Goal: Task Accomplishment & Management: Complete application form

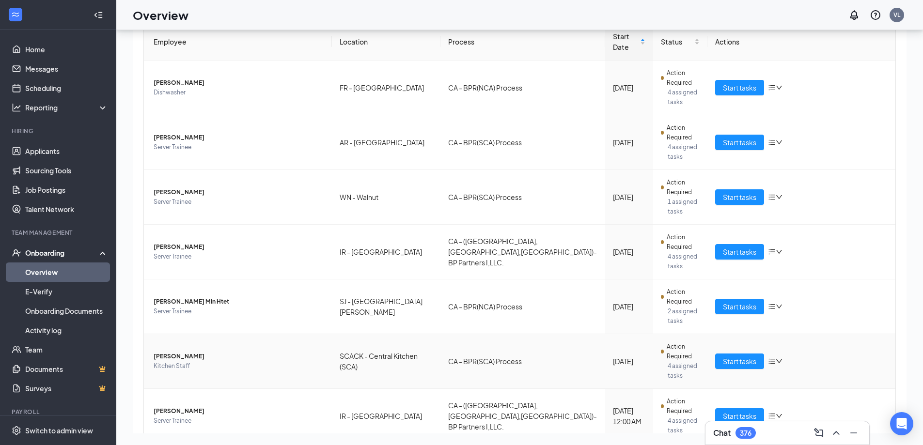
scroll to position [192, 0]
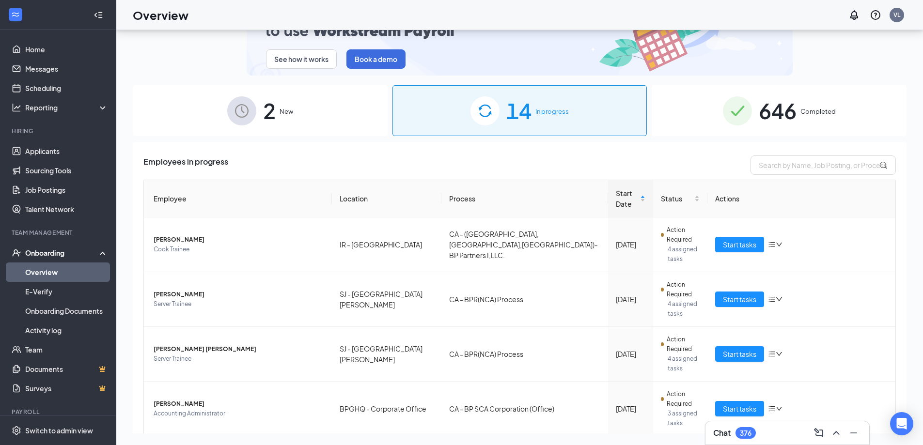
click at [848, 372] on div "Employee Location Process Start Date Status Actions [PERSON_NAME] Trainee [GEOG…" at bounding box center [519, 324] width 752 height 288
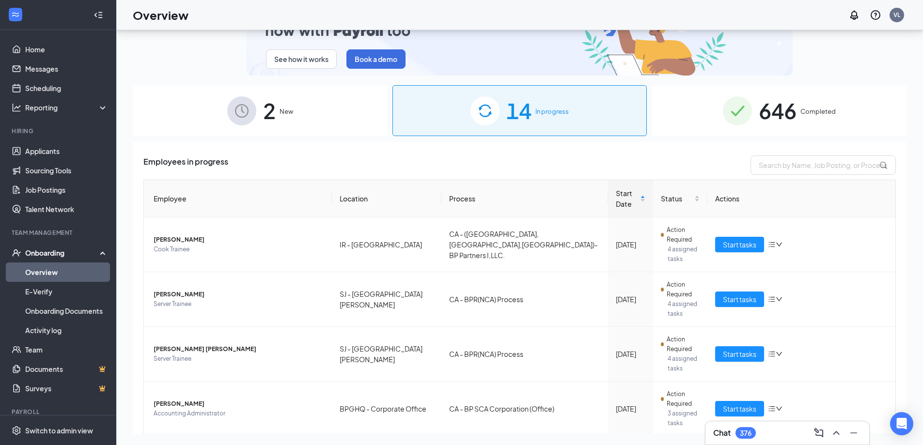
click at [855, 445] on link "1" at bounding box center [849, 452] width 15 height 15
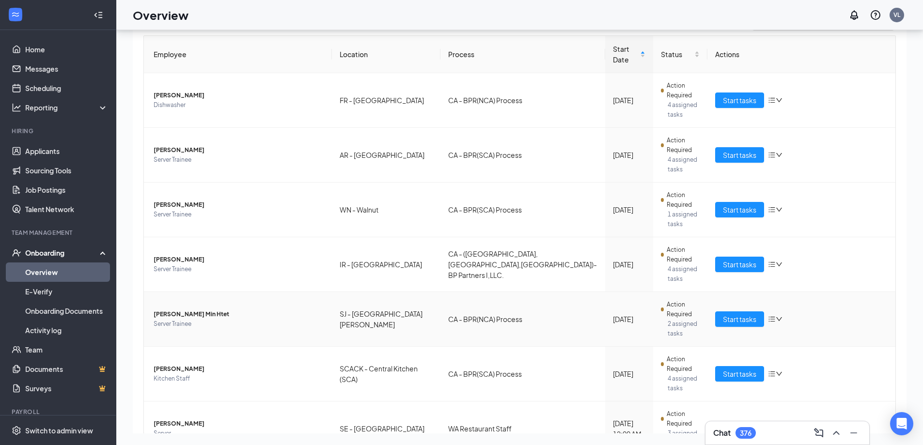
scroll to position [145, 0]
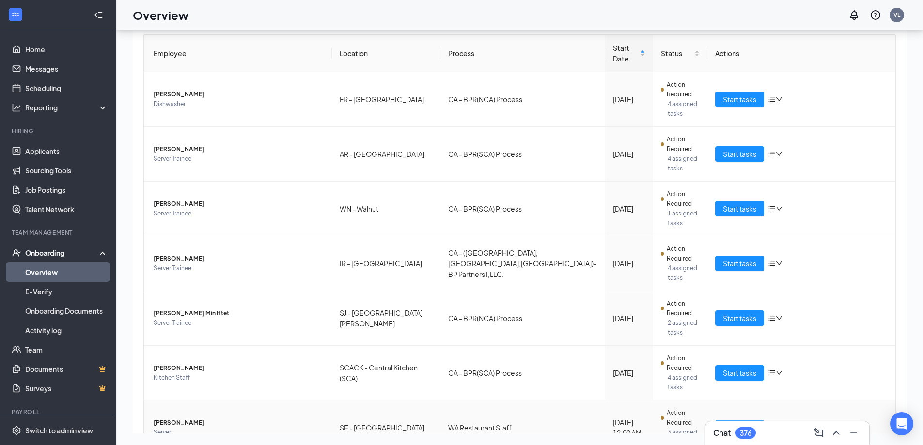
click at [717, 420] on button "Start tasks" at bounding box center [739, 428] width 49 height 16
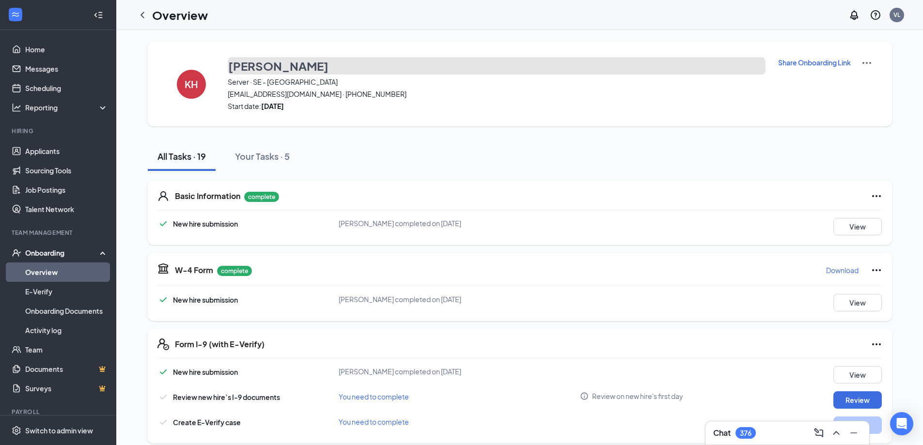
click at [251, 68] on h3 "[PERSON_NAME]" at bounding box center [278, 66] width 100 height 16
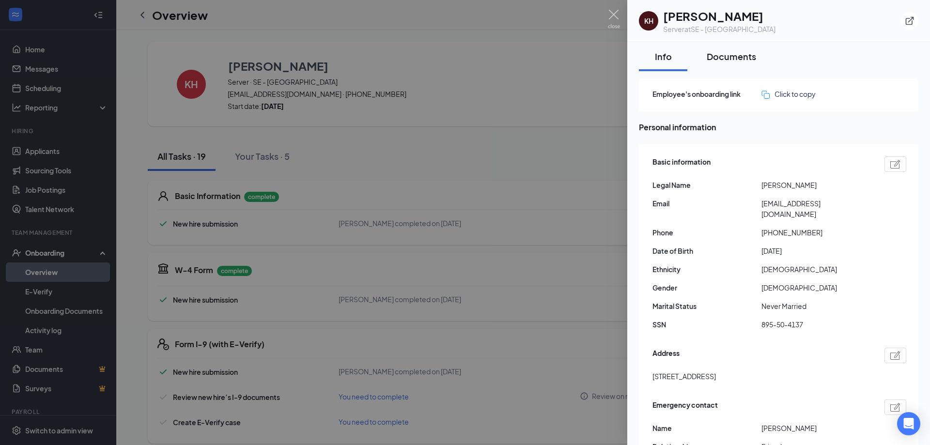
click at [747, 63] on button "Documents" at bounding box center [731, 56] width 69 height 29
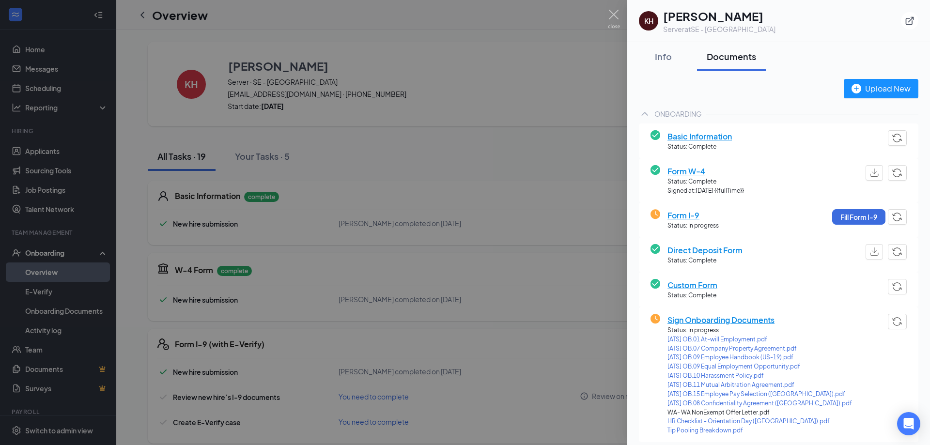
click at [519, 138] on div at bounding box center [465, 222] width 930 height 445
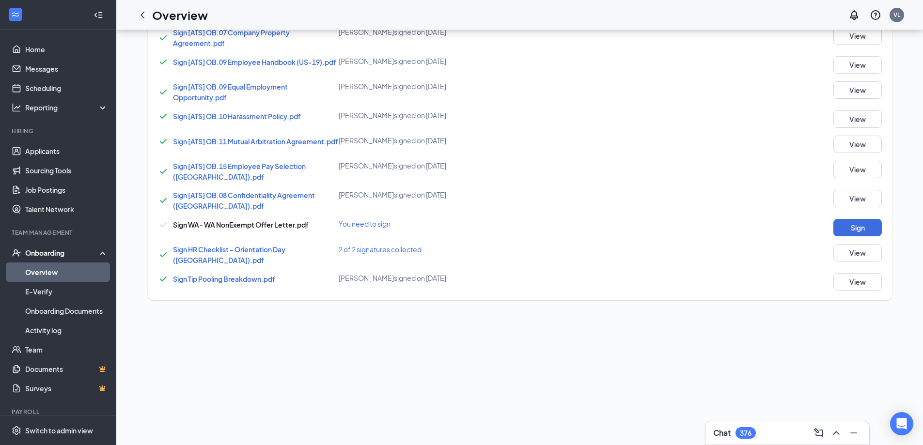
scroll to position [535, 0]
click at [835, 230] on button "Sign" at bounding box center [857, 226] width 48 height 17
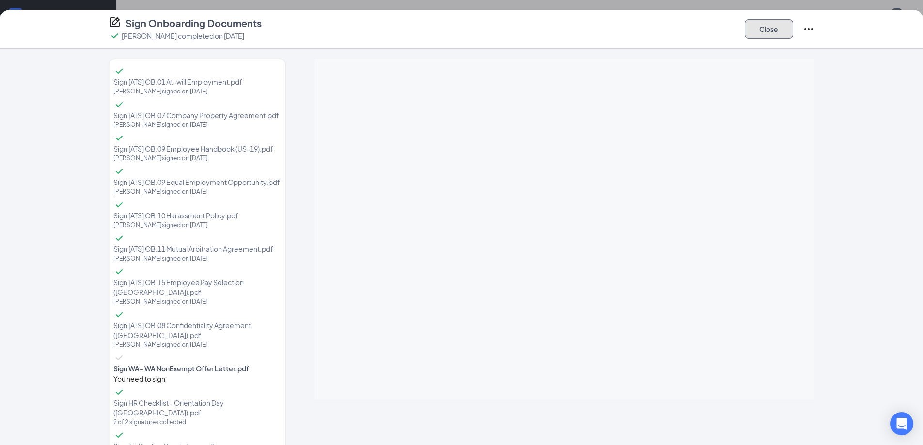
click at [761, 31] on button "Close" at bounding box center [769, 28] width 48 height 19
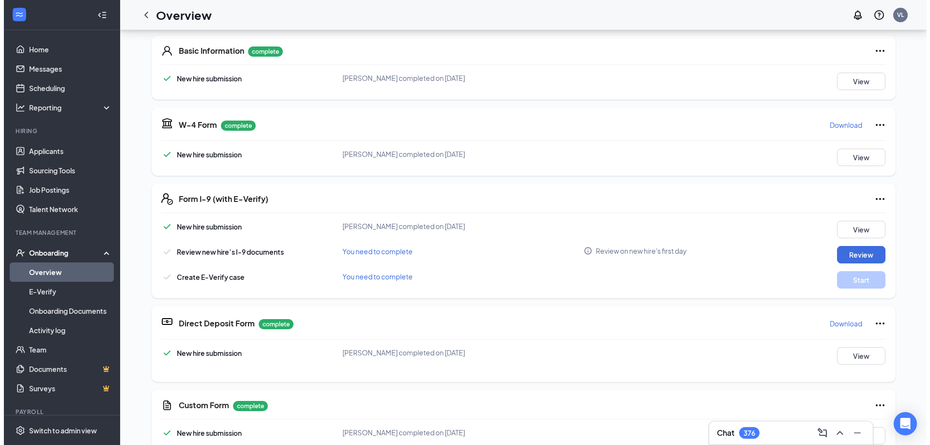
scroll to position [0, 0]
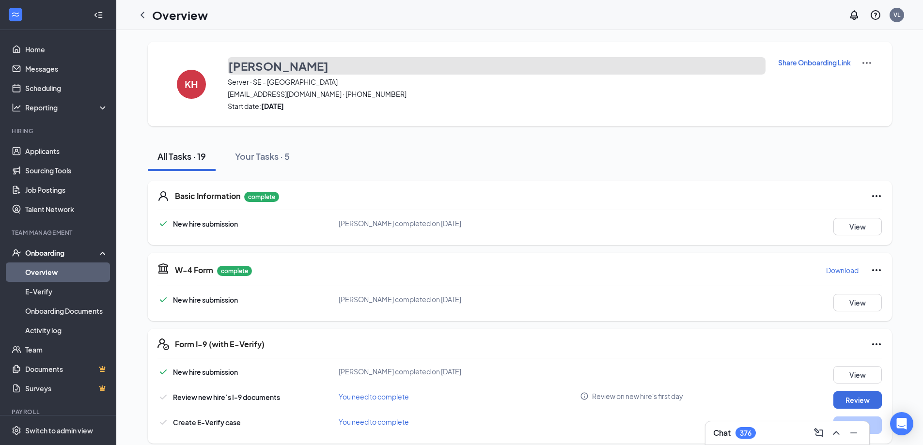
click at [245, 64] on h3 "[PERSON_NAME]" at bounding box center [278, 66] width 100 height 16
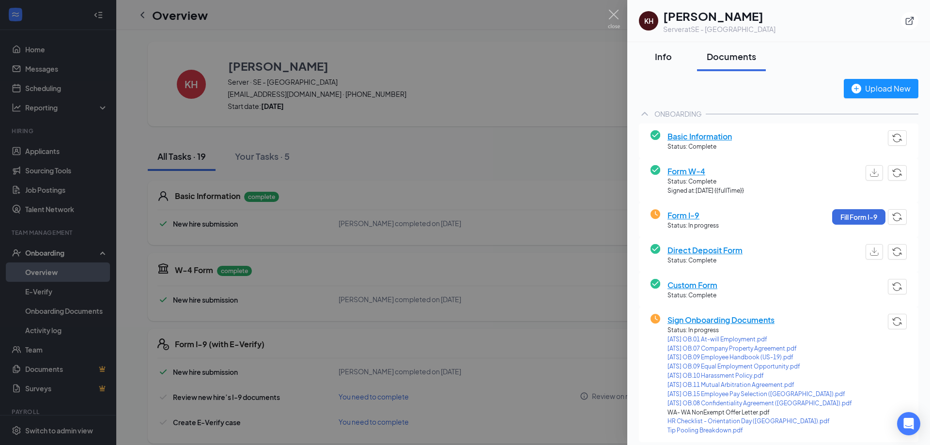
click at [654, 59] on div "Info" at bounding box center [663, 56] width 29 height 12
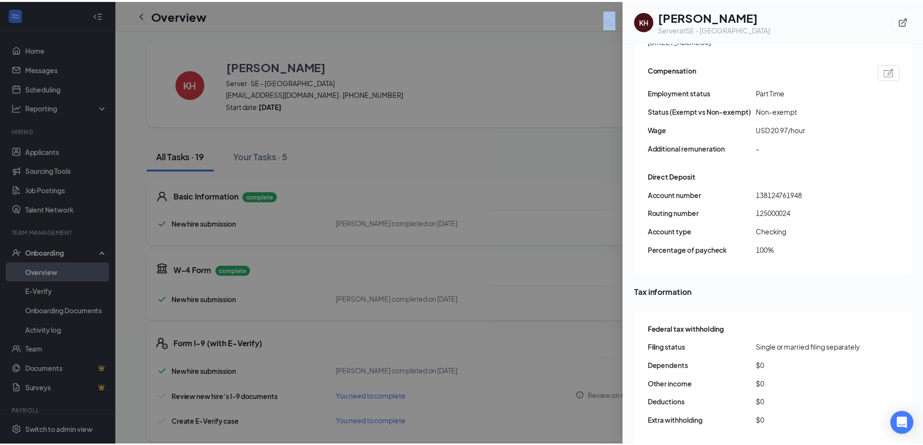
scroll to position [545, 0]
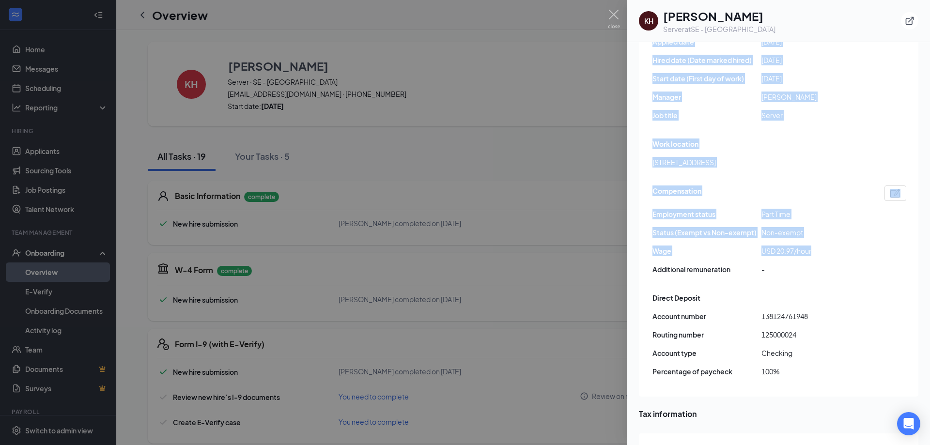
drag, startPoint x: 653, startPoint y: 183, endPoint x: 830, endPoint y: 233, distance: 183.7
click at [830, 233] on div "Employee's onboarding link Click to copy Personal information Basic information…" at bounding box center [779, 266] width 280 height 1464
copy div "Legal Name [PERSON_NAME] Email [EMAIL_ADDRESS][DOMAIN_NAME] Phone [PHONE_NUMBER…"
click at [522, 262] on div at bounding box center [465, 222] width 930 height 445
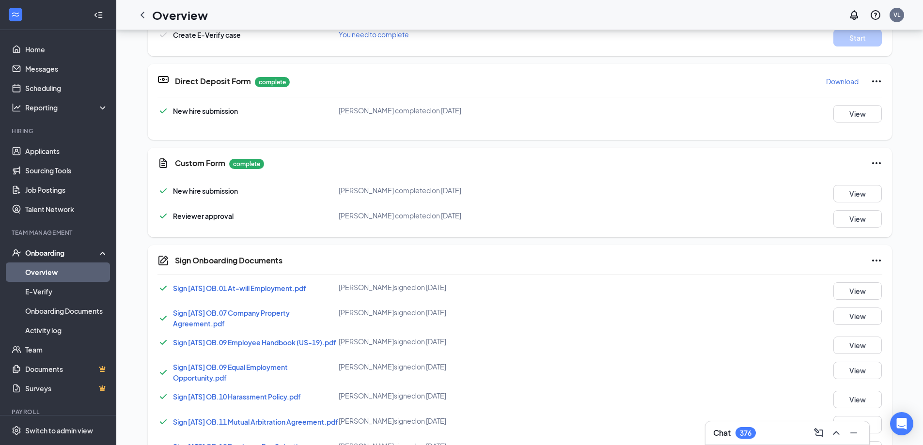
scroll to position [535, 0]
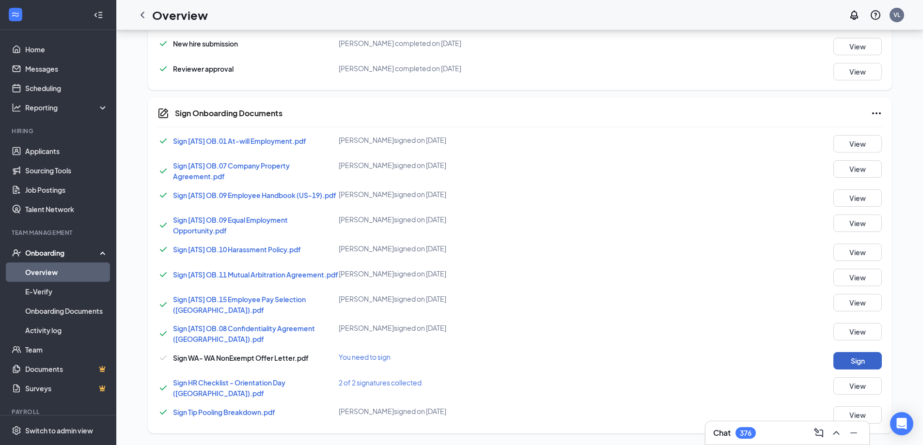
click at [857, 361] on button "Sign" at bounding box center [857, 360] width 48 height 17
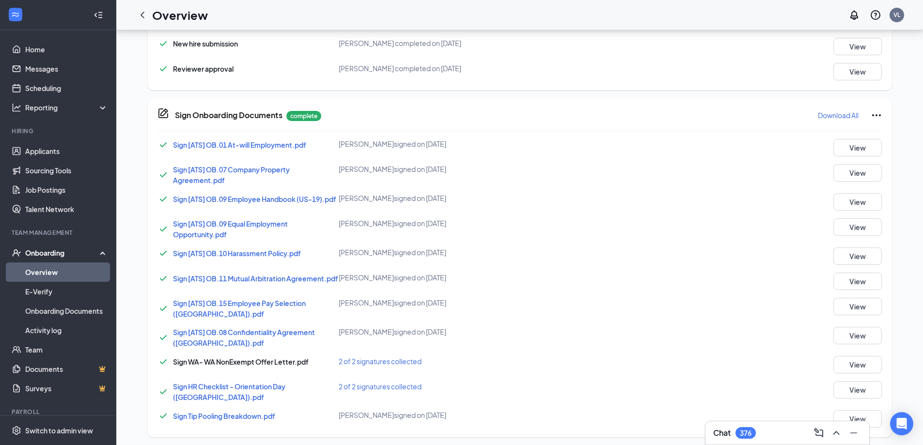
click at [552, 174] on div "Sign Onboarding Documents [PERSON_NAME] completed on [DATE] Close Sign [ATS] OB…" at bounding box center [461, 222] width 923 height 445
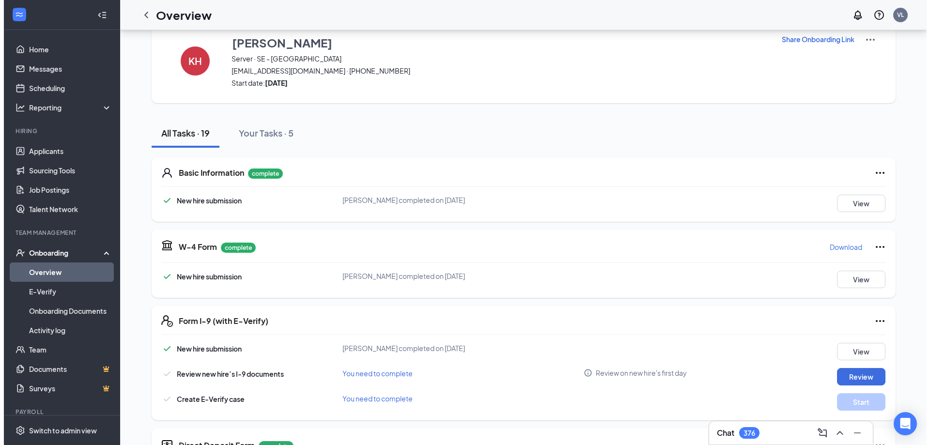
scroll to position [0, 0]
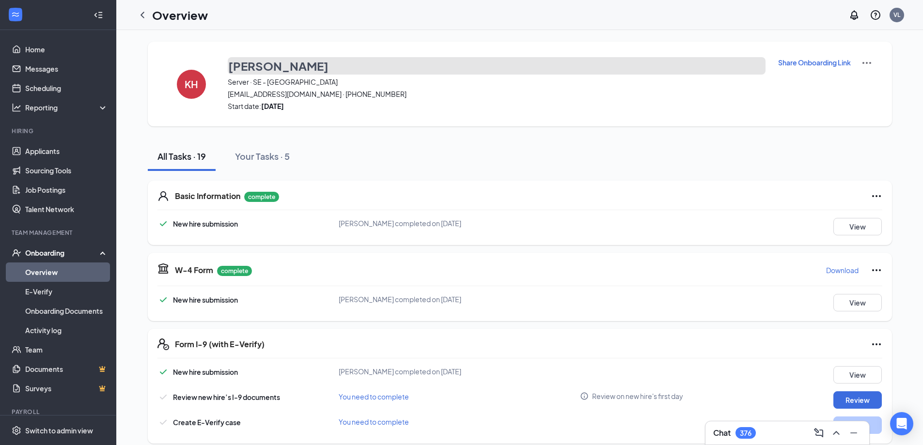
click at [265, 66] on h3 "[PERSON_NAME]" at bounding box center [278, 66] width 100 height 16
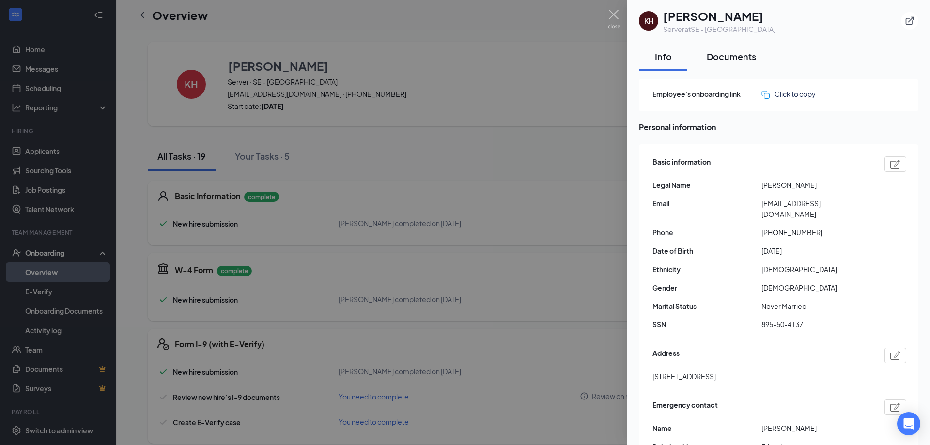
click at [755, 68] on button "Documents" at bounding box center [731, 56] width 69 height 29
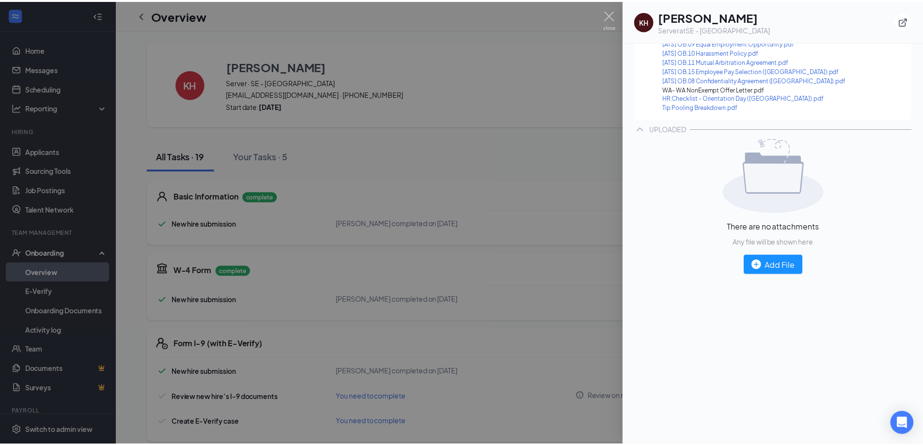
scroll to position [154, 0]
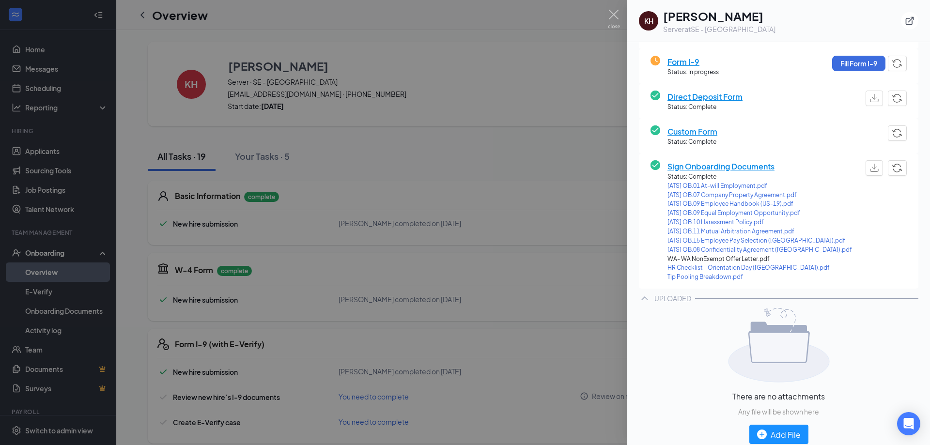
click at [497, 161] on div at bounding box center [465, 222] width 930 height 445
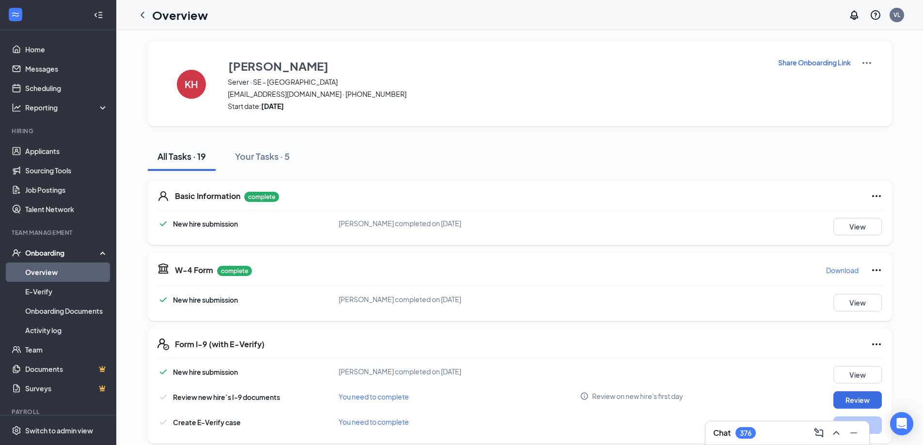
click at [44, 272] on link "Overview" at bounding box center [66, 272] width 83 height 19
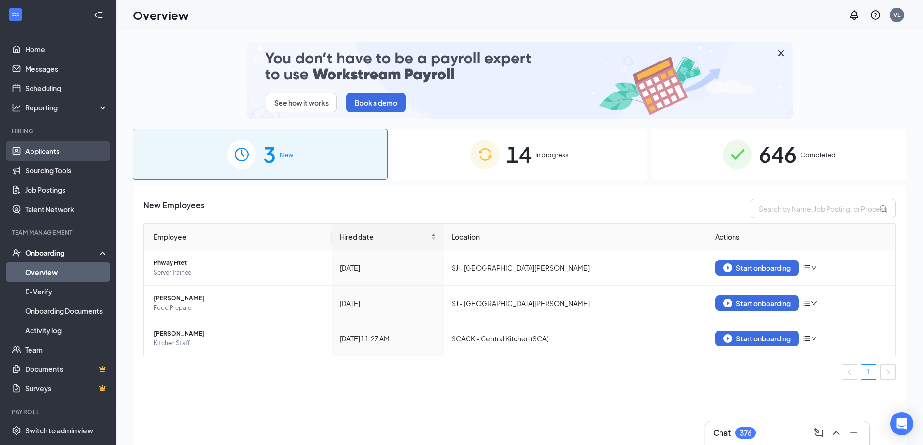
click at [39, 148] on link "Applicants" at bounding box center [66, 150] width 83 height 19
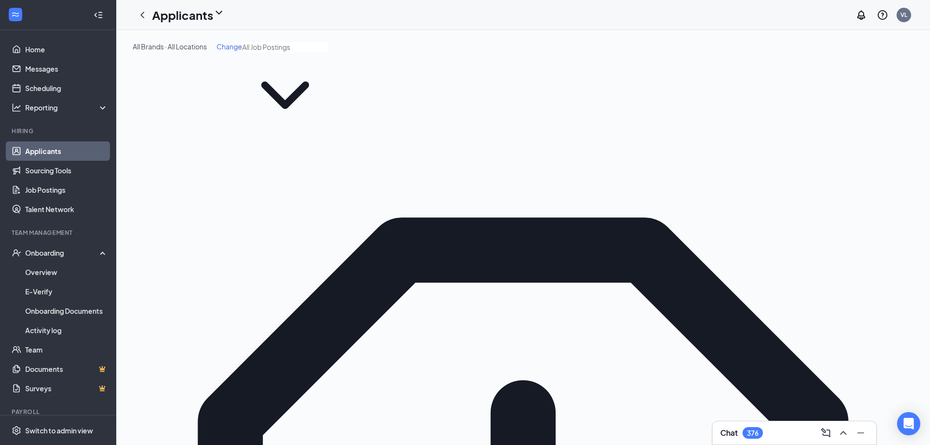
type input "[PERSON_NAME]"
click at [61, 274] on link "Overview" at bounding box center [66, 272] width 83 height 19
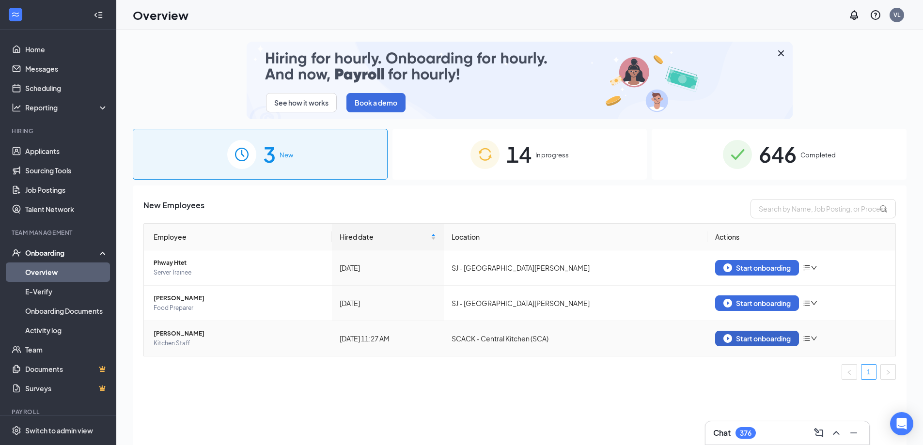
click at [745, 337] on div "Start onboarding" at bounding box center [756, 338] width 67 height 9
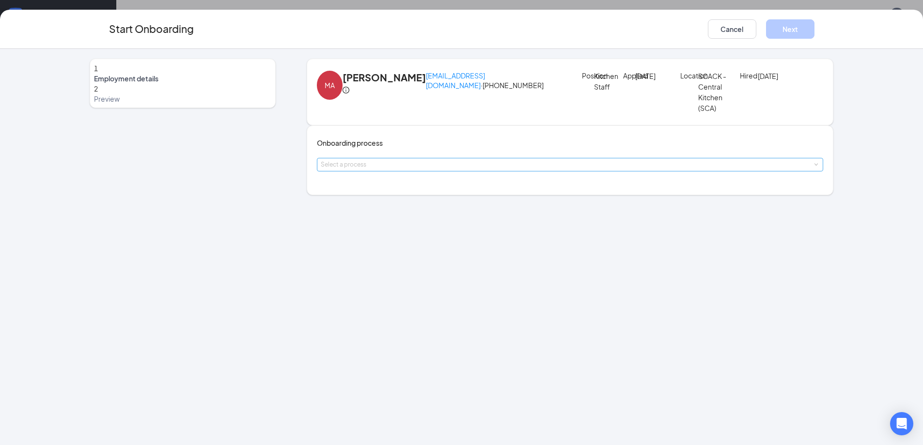
click at [366, 170] on div "Select a process" at bounding box center [568, 165] width 495 height 10
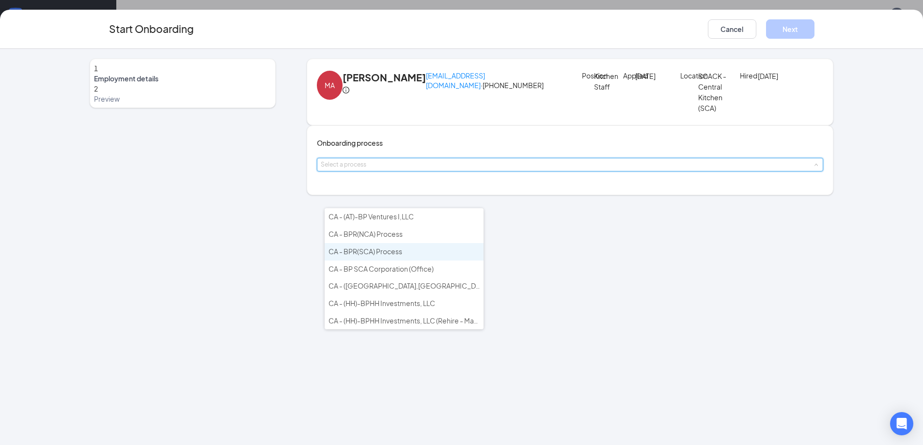
click at [388, 251] on span "CA - BPR(SCA) Process" at bounding box center [365, 251] width 74 height 9
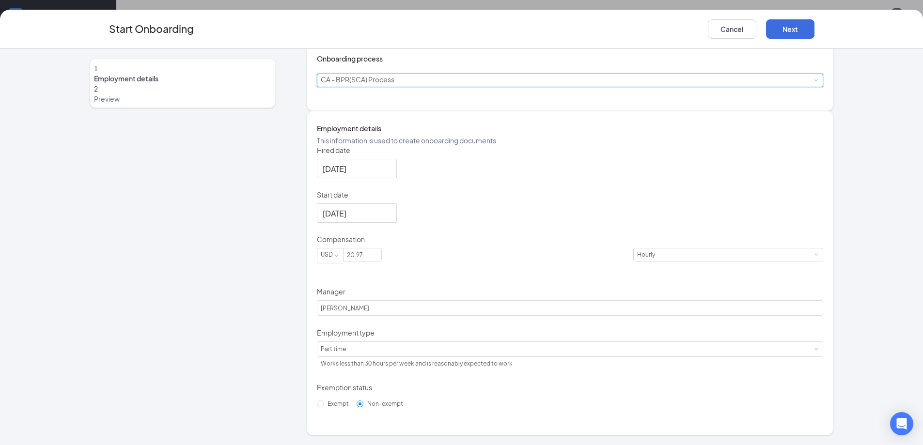
scroll to position [123, 0]
click at [381, 261] on input "20.97" at bounding box center [362, 255] width 38 height 13
type input "17.5"
click at [590, 285] on div "Hired date [DATE] Start date [DATE] Compensation USD 17.5 [DEMOGRAPHIC_DATA] Ma…" at bounding box center [570, 278] width 507 height 266
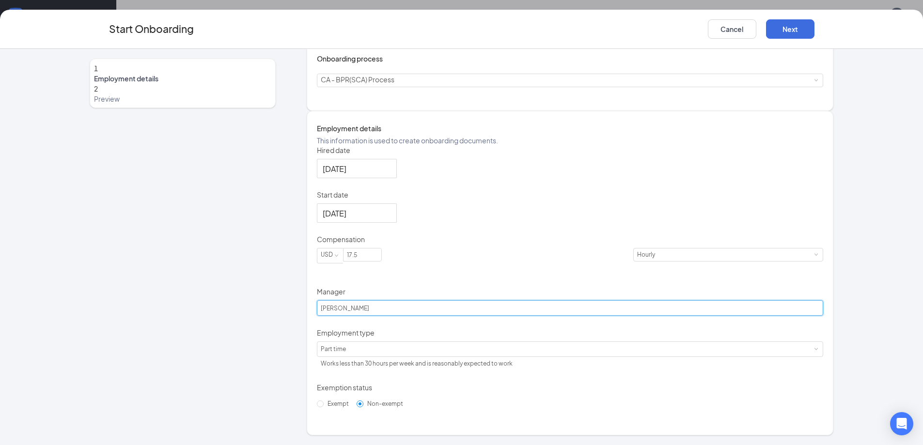
click at [427, 315] on input "[PERSON_NAME]" at bounding box center [570, 308] width 507 height 16
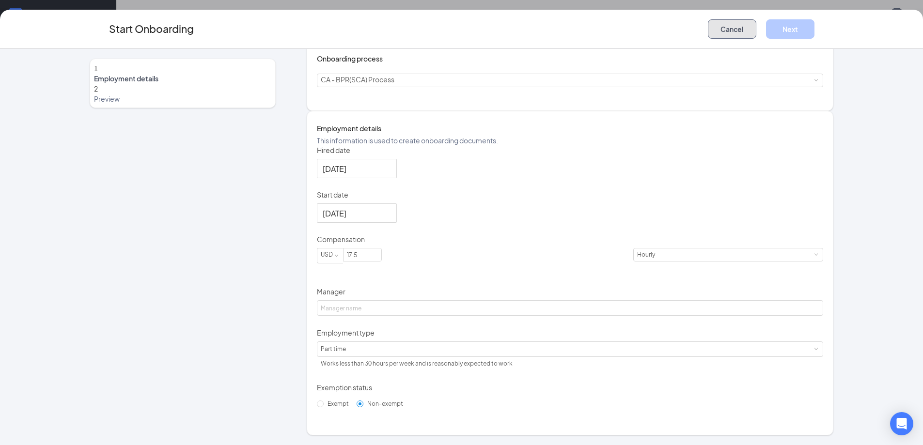
click at [719, 31] on button "Cancel" at bounding box center [732, 28] width 48 height 19
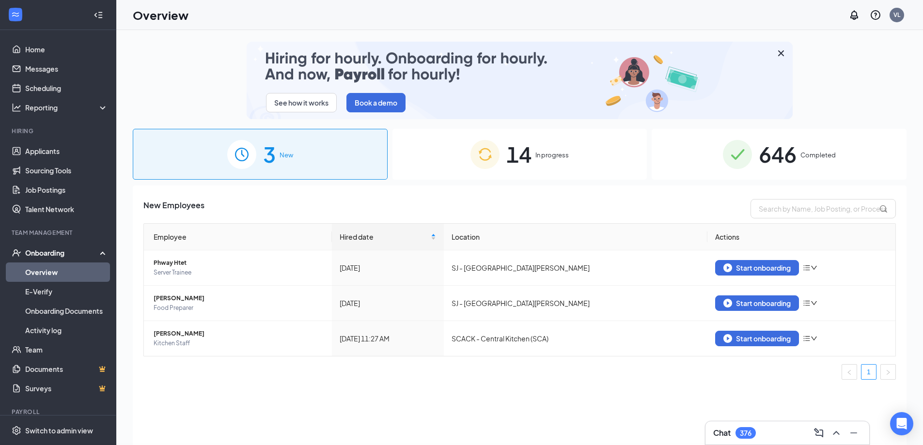
scroll to position [0, 0]
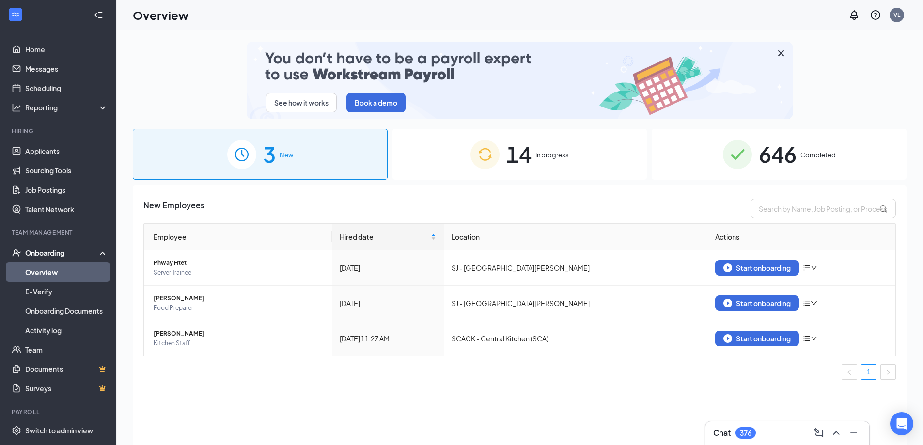
click at [519, 171] on span "14" at bounding box center [518, 154] width 25 height 33
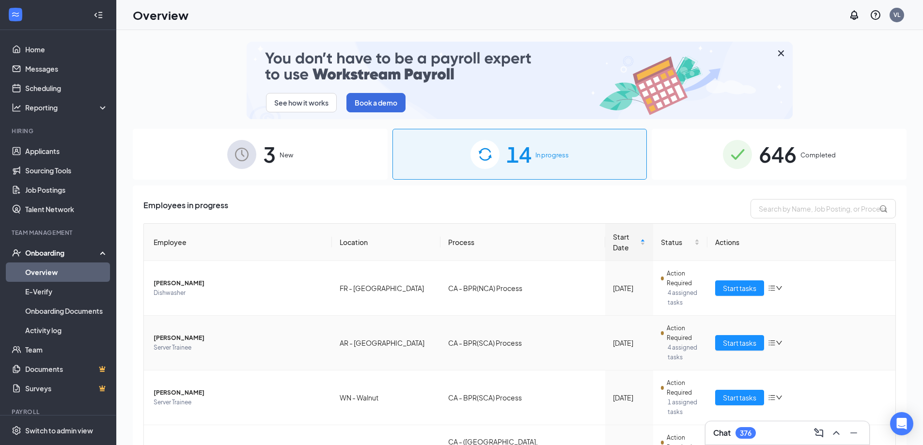
scroll to position [192, 0]
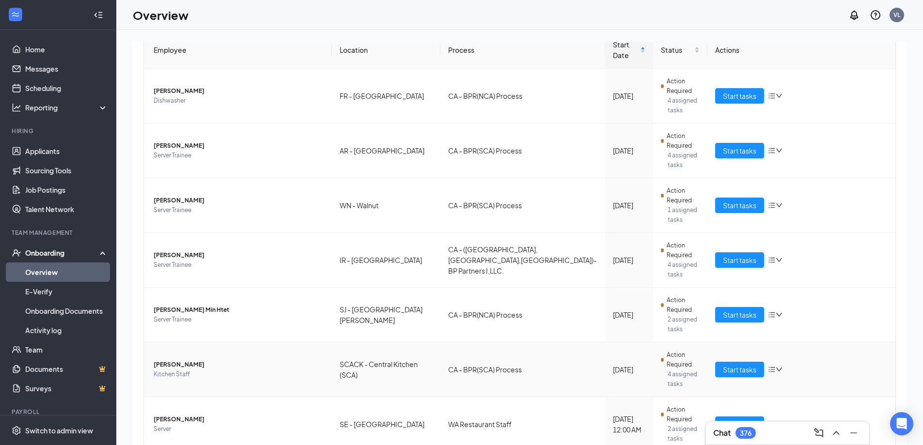
click at [181, 360] on span "[PERSON_NAME]" at bounding box center [239, 365] width 171 height 10
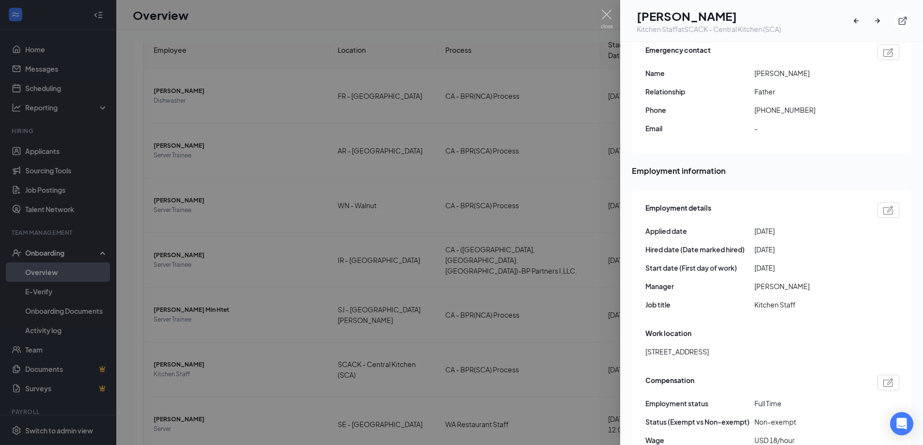
scroll to position [388, 0]
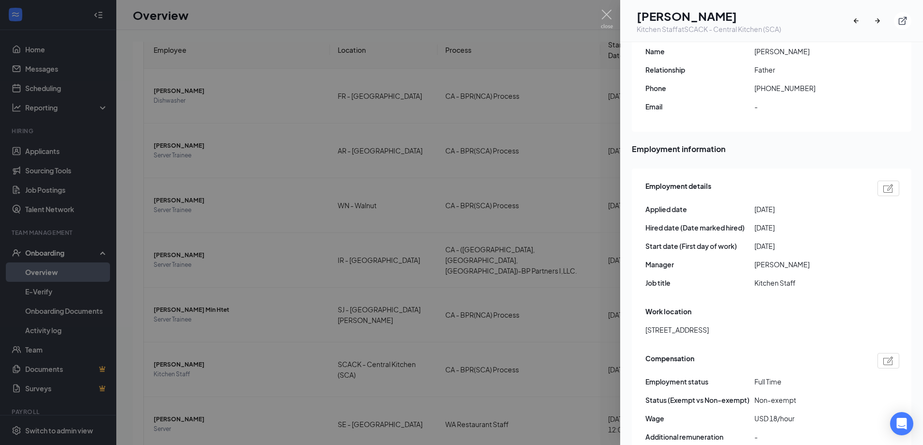
drag, startPoint x: 841, startPoint y: 244, endPoint x: 752, endPoint y: 244, distance: 88.7
click at [752, 259] on div "Manager [PERSON_NAME]" at bounding box center [772, 264] width 254 height 11
copy div "[PERSON_NAME]"
click at [39, 268] on div at bounding box center [461, 222] width 923 height 445
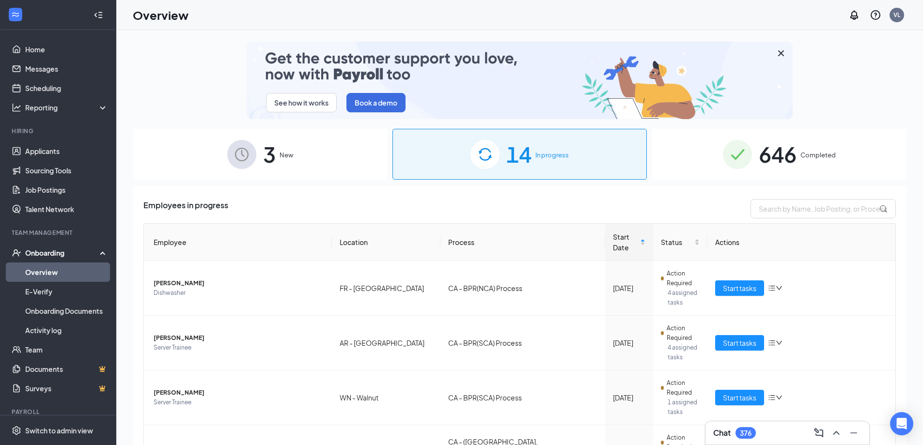
click at [258, 152] on div "3 New" at bounding box center [260, 154] width 255 height 51
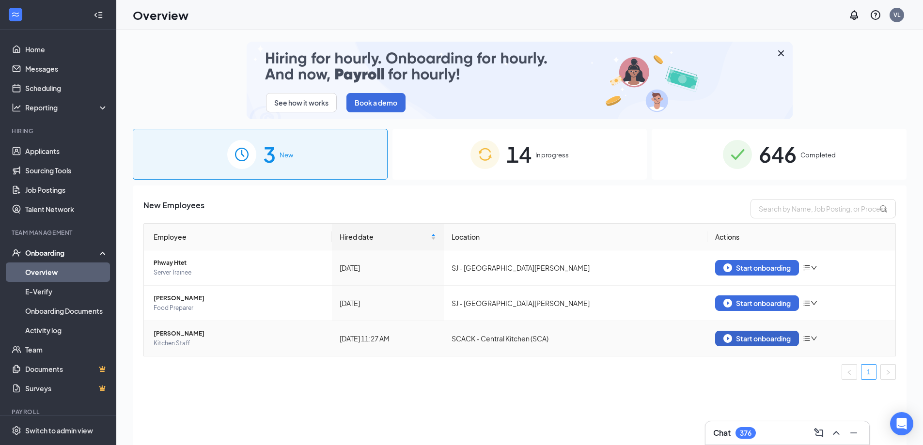
click at [761, 336] on div "Start onboarding" at bounding box center [756, 338] width 67 height 9
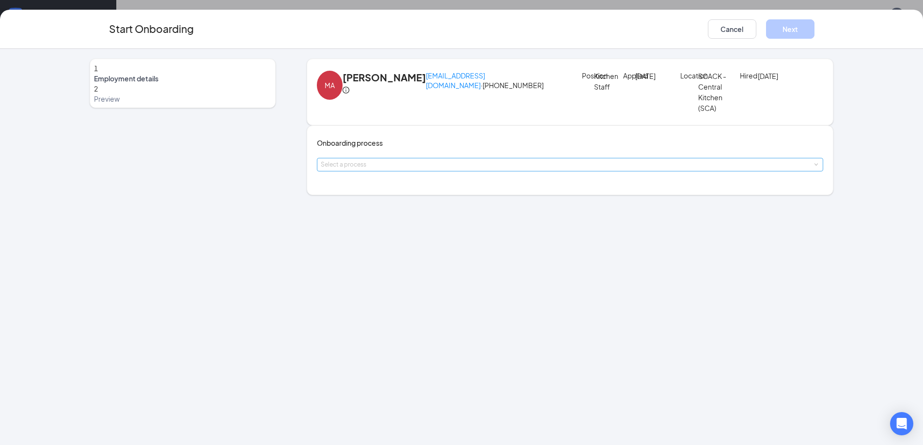
click at [433, 170] on div "Select a process" at bounding box center [568, 165] width 495 height 10
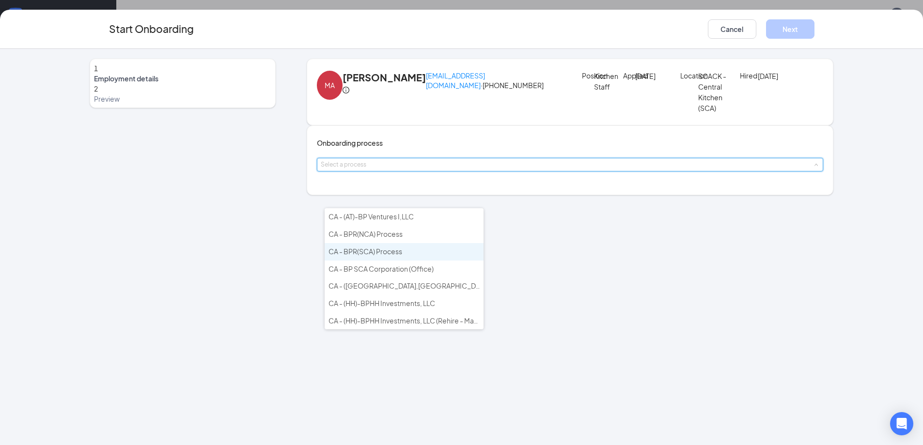
click at [389, 250] on span "CA - BPR(SCA) Process" at bounding box center [365, 251] width 74 height 9
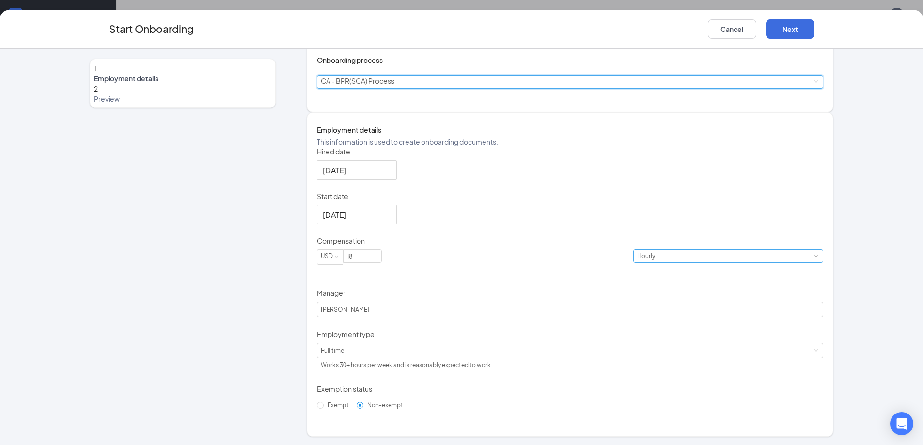
scroll to position [97, 0]
click at [381, 261] on input "18" at bounding box center [362, 255] width 38 height 13
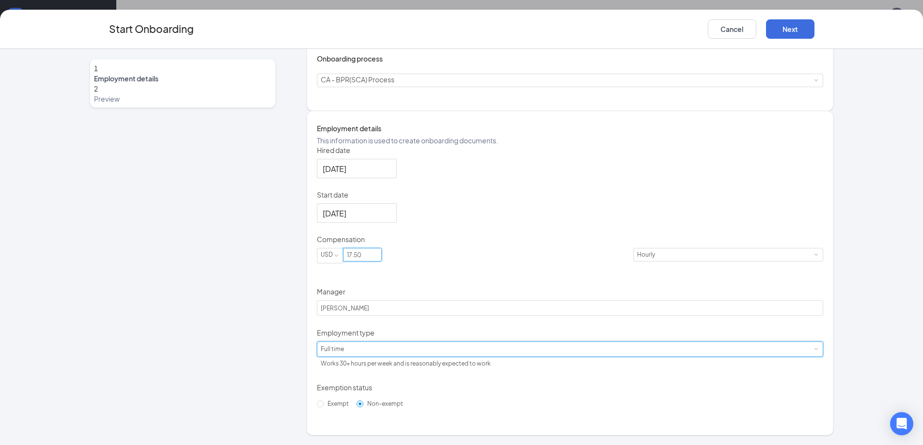
type input "17.5"
click at [464, 357] on div "Full time Works 30+ hours per week and is reasonably expected to work" at bounding box center [570, 349] width 499 height 15
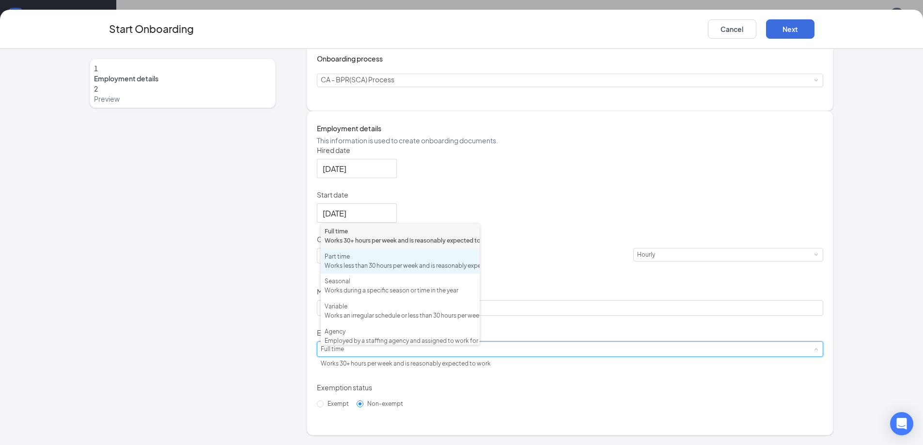
click at [386, 271] on div "Part time Works less than 30 hours per week and is reasonably expected to work" at bounding box center [400, 261] width 151 height 18
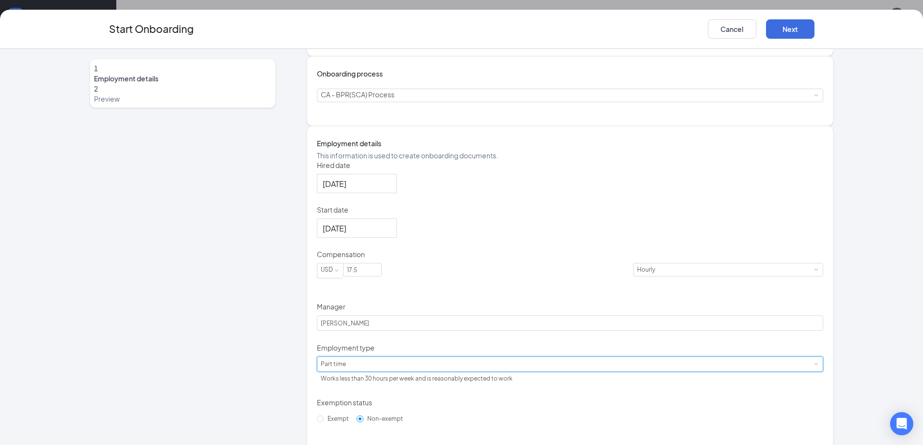
scroll to position [97, 0]
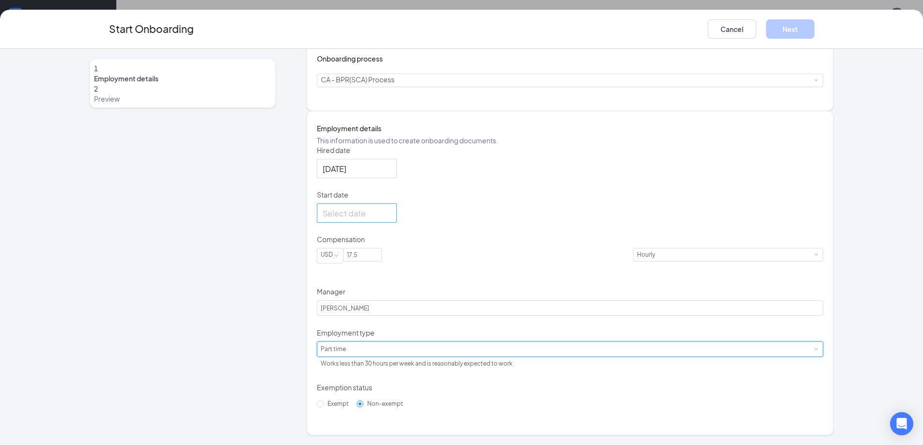
click at [357, 219] on input "Start date" at bounding box center [356, 213] width 66 height 12
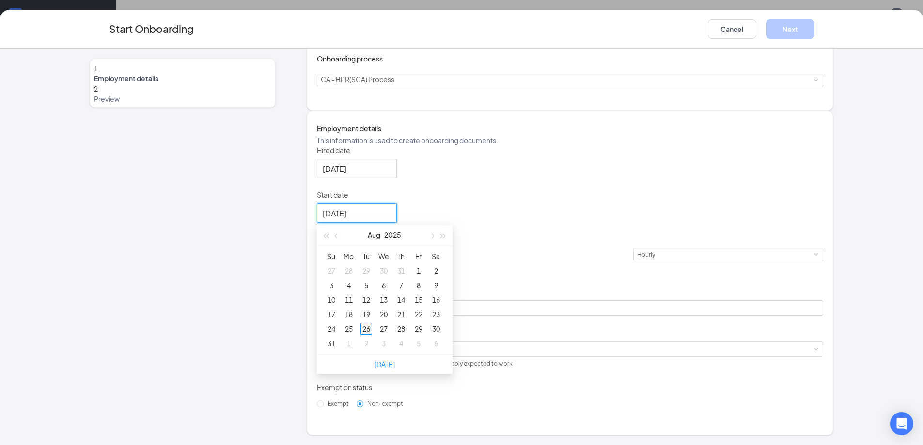
type input "[DATE]"
click at [370, 335] on div "26" at bounding box center [366, 329] width 12 height 12
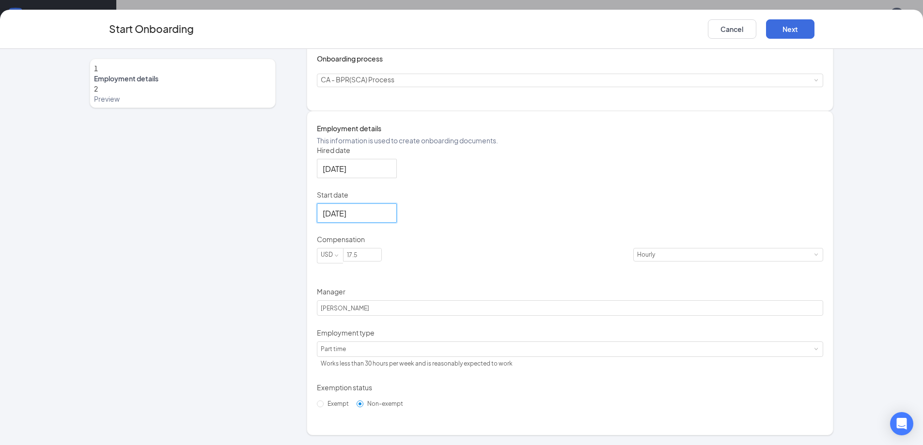
scroll to position [123, 0]
click at [799, 27] on button "Next" at bounding box center [790, 28] width 48 height 19
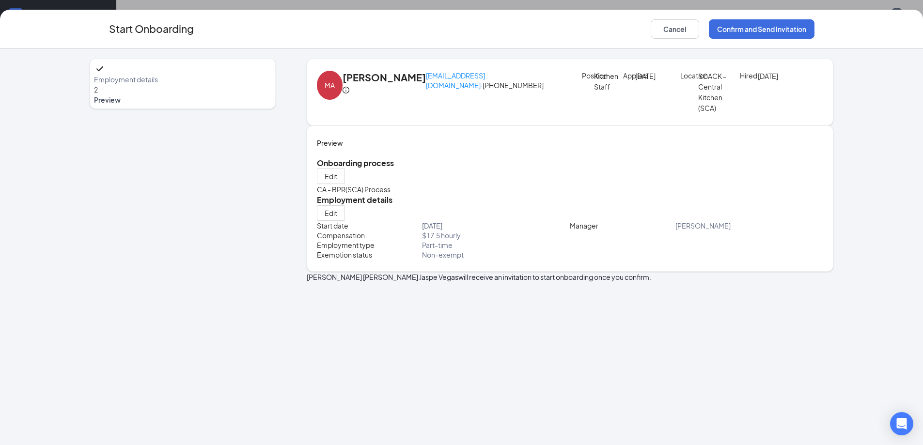
scroll to position [0, 0]
click at [759, 31] on button "Confirm and Send Invitation" at bounding box center [762, 28] width 106 height 19
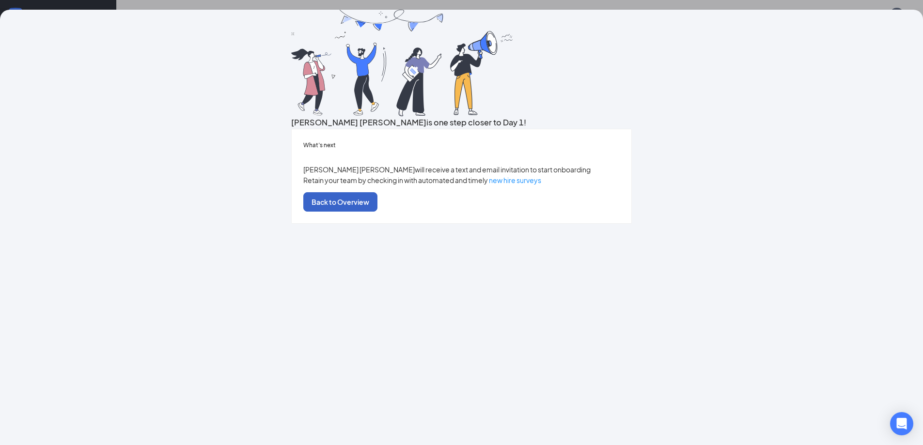
click at [377, 212] on button "Back to Overview" at bounding box center [340, 201] width 74 height 19
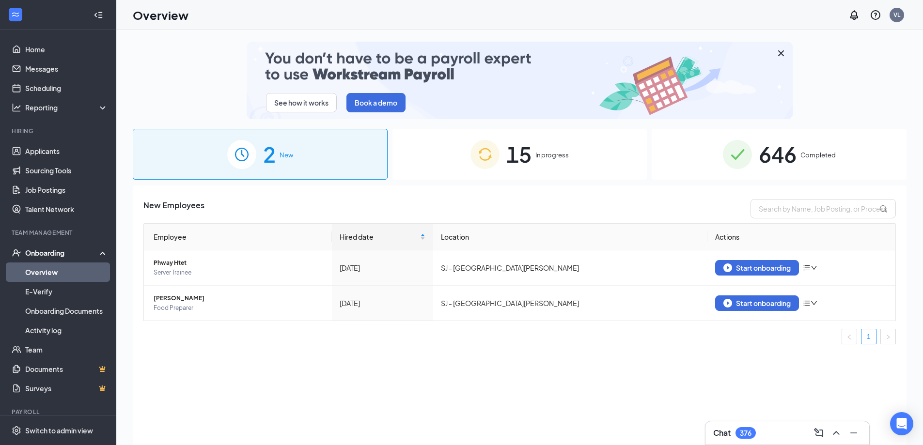
click at [502, 162] on div "15 In progress" at bounding box center [519, 154] width 255 height 51
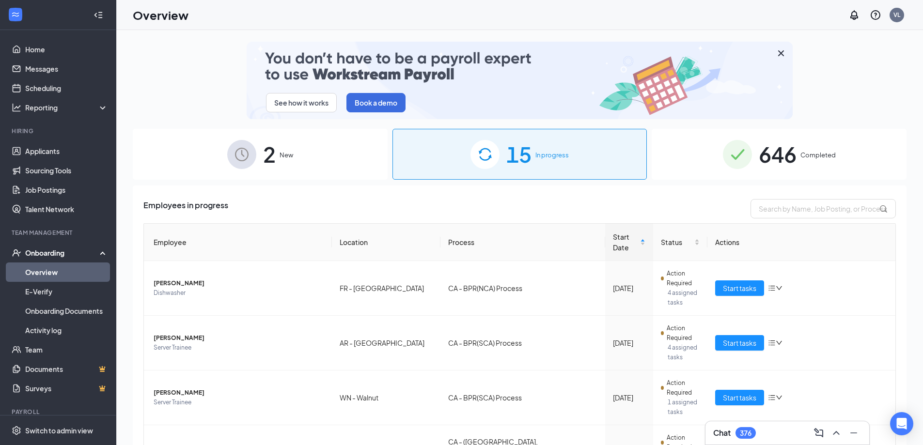
scroll to position [192, 0]
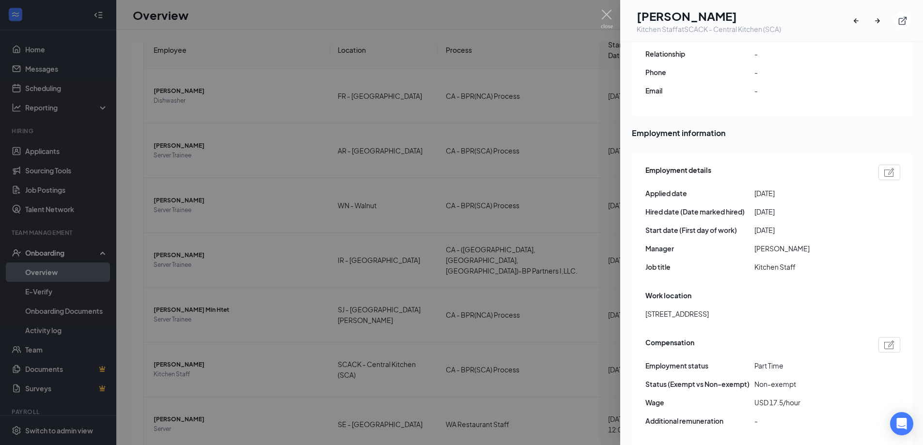
scroll to position [436, 0]
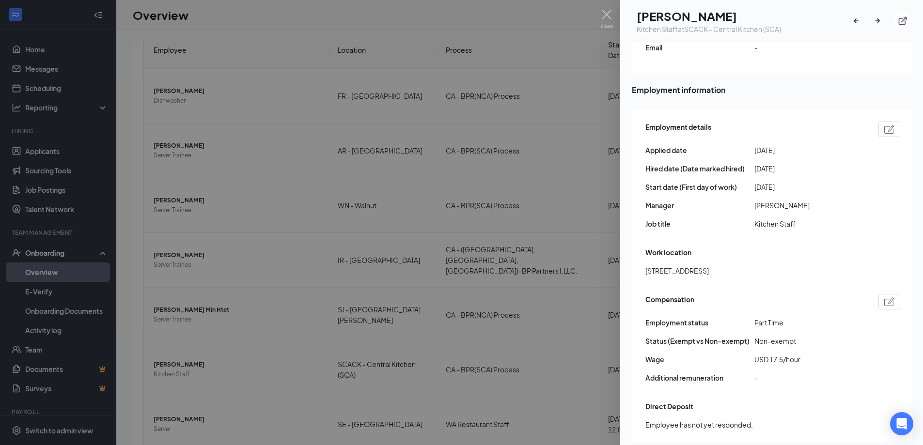
click at [379, 24] on div at bounding box center [461, 222] width 923 height 445
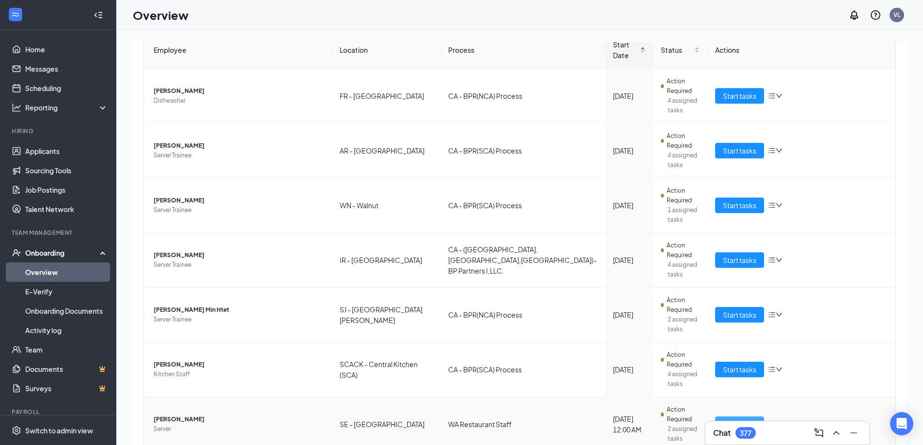
click at [734, 419] on span "Start tasks" at bounding box center [739, 424] width 33 height 11
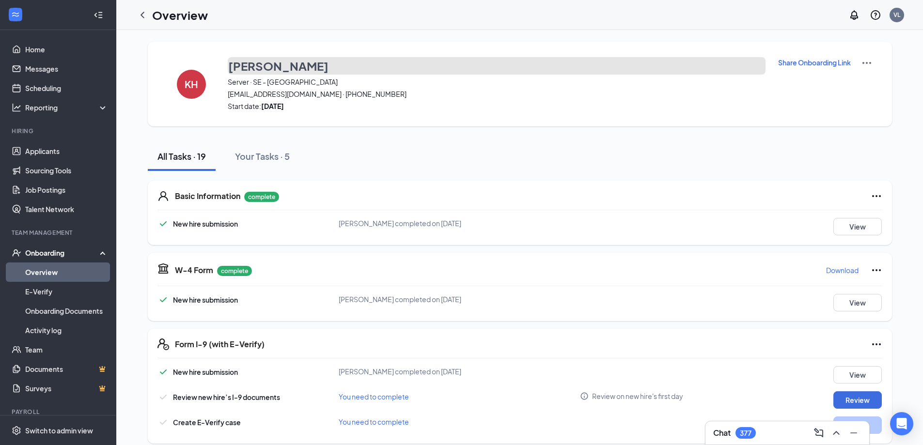
click at [238, 63] on h3 "[PERSON_NAME]" at bounding box center [278, 66] width 100 height 16
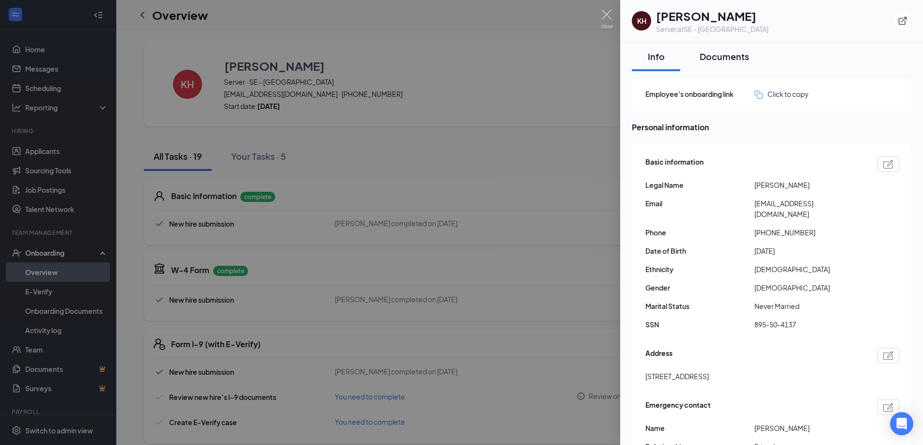
click at [722, 58] on div "Documents" at bounding box center [724, 56] width 49 height 12
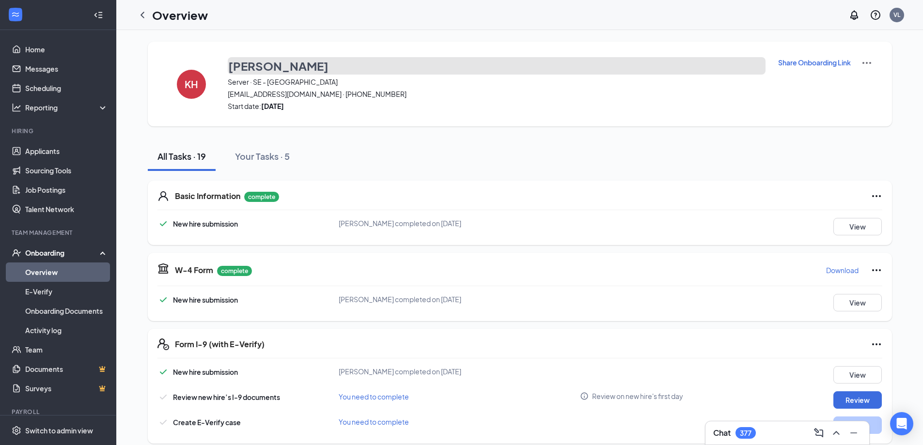
click at [250, 69] on h3 "[PERSON_NAME]" at bounding box center [278, 66] width 100 height 16
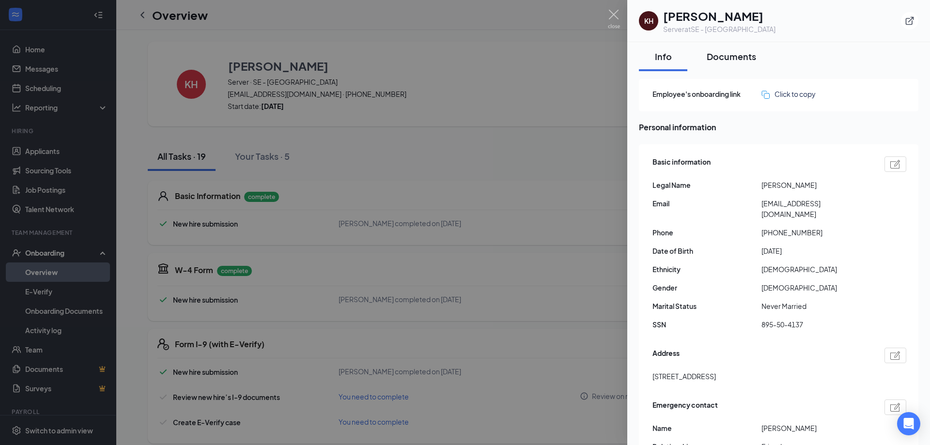
click at [727, 56] on div "Documents" at bounding box center [731, 56] width 49 height 12
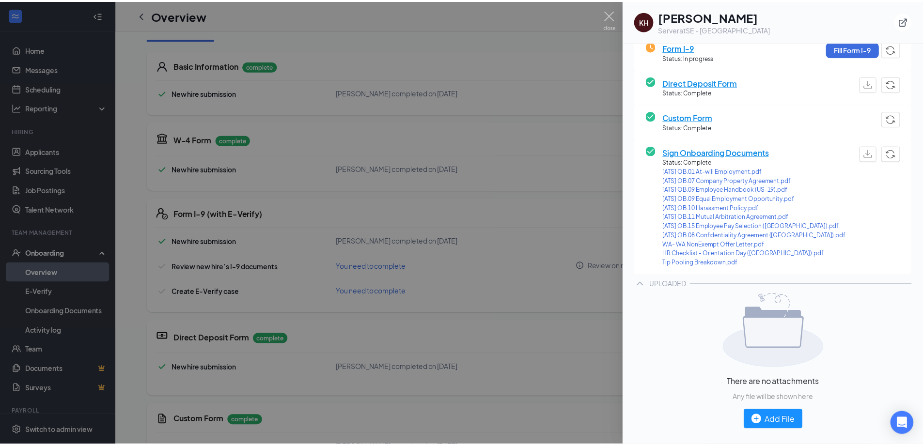
scroll to position [194, 0]
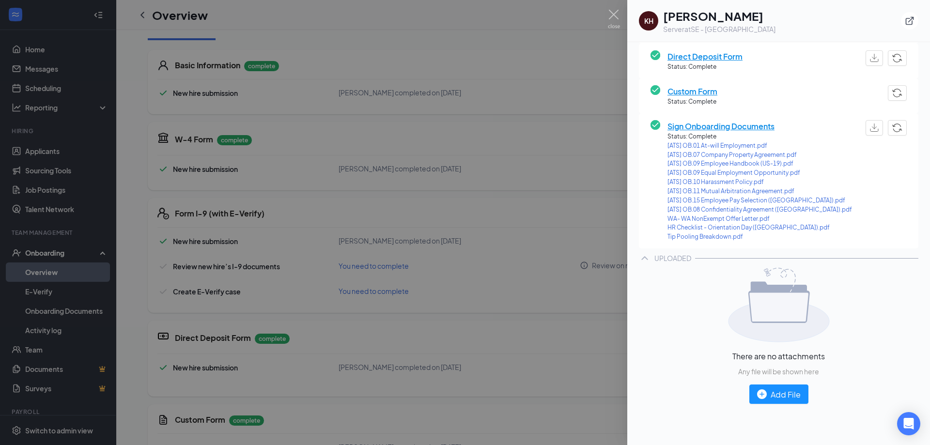
click at [58, 272] on div at bounding box center [465, 222] width 930 height 445
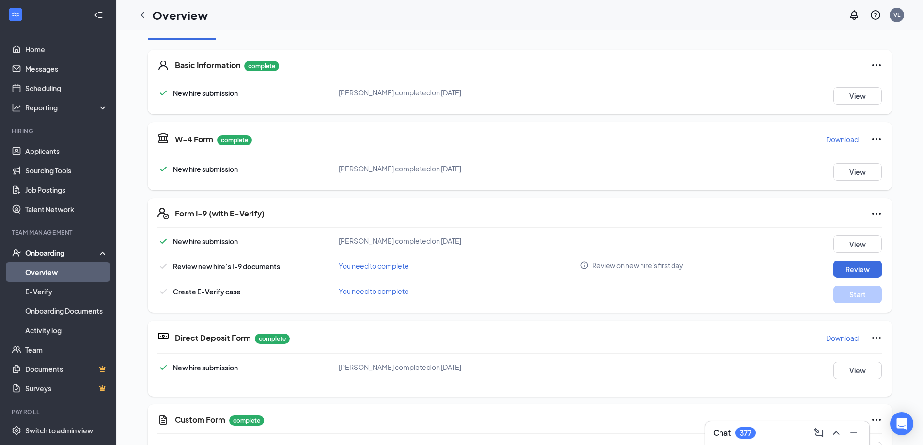
click at [44, 274] on link "Overview" at bounding box center [66, 272] width 83 height 19
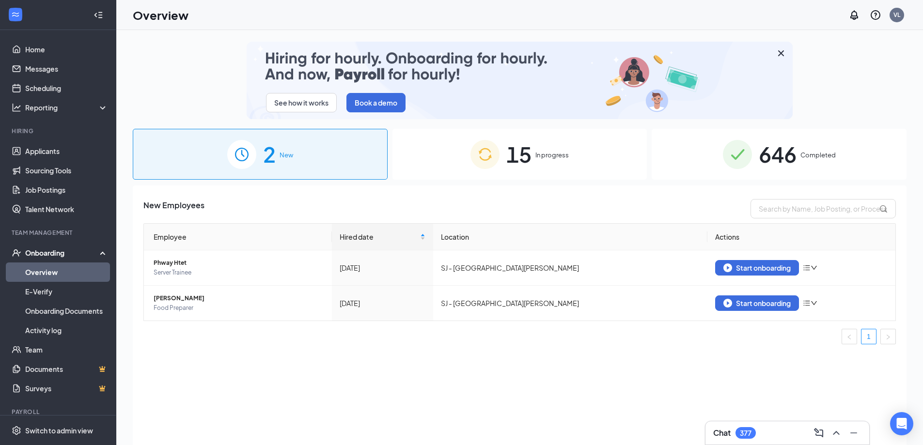
click at [496, 166] on img at bounding box center [484, 154] width 29 height 29
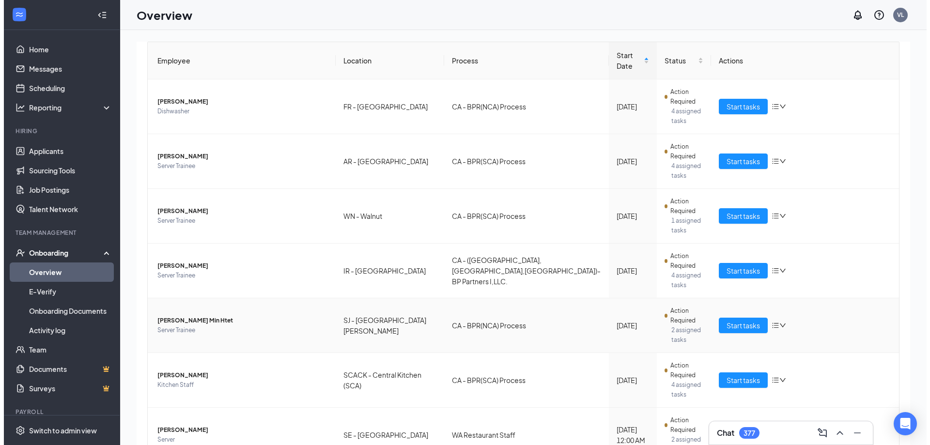
scroll to position [192, 0]
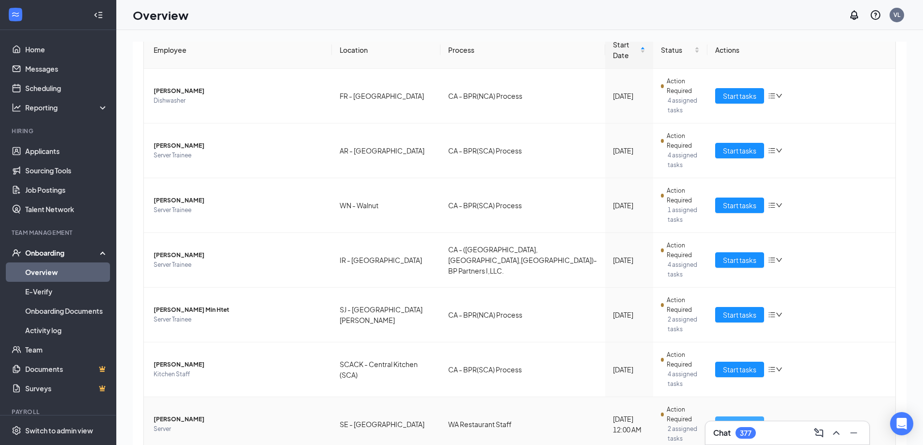
click at [723, 419] on span "Start tasks" at bounding box center [739, 424] width 33 height 11
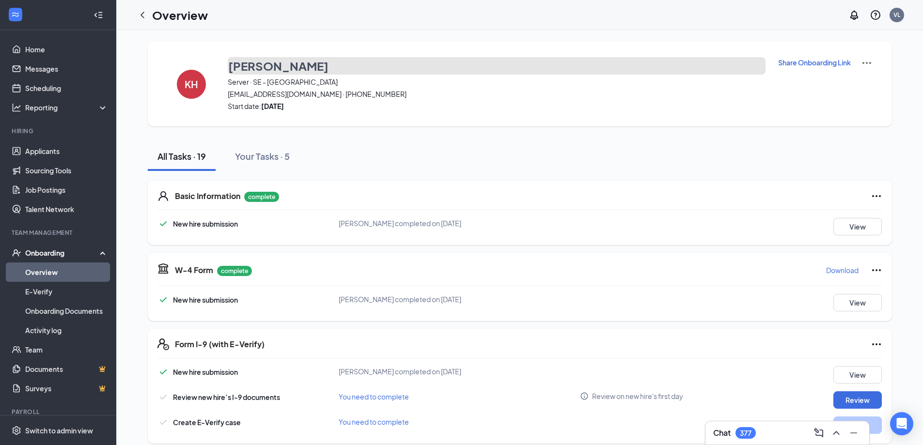
click at [281, 65] on h3 "[PERSON_NAME]" at bounding box center [278, 66] width 100 height 16
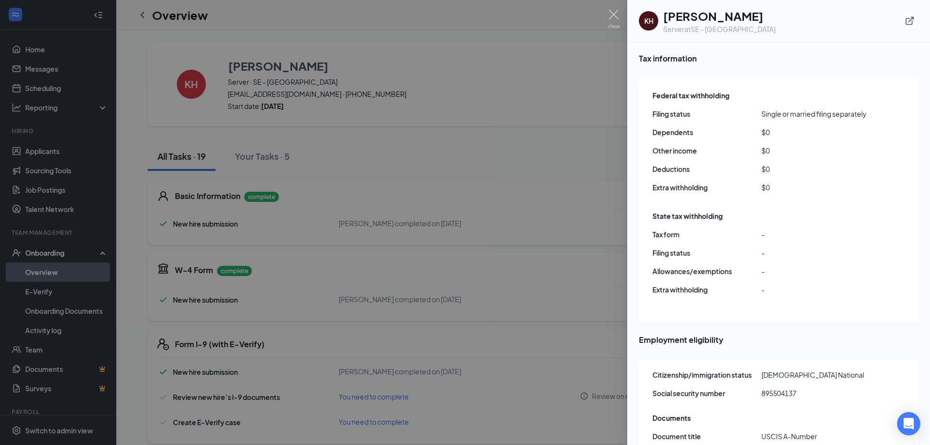
scroll to position [1094, 0]
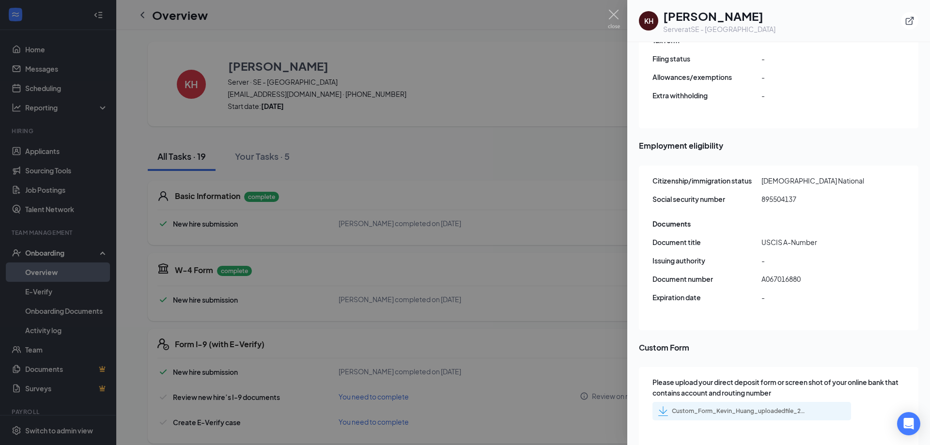
click at [744, 407] on div "Custom_Form_Kevin_Huang_uploadedfile_20250826.pdf.pdf" at bounding box center [740, 411] width 136 height 8
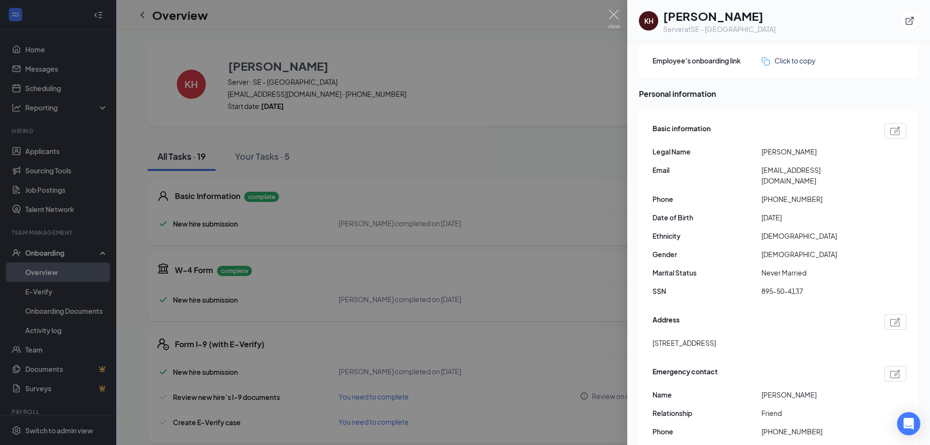
scroll to position [0, 0]
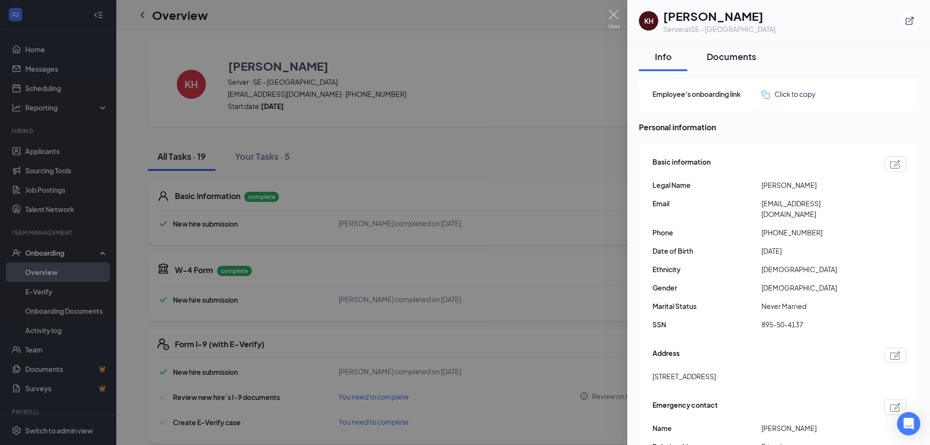
click at [726, 65] on button "Documents" at bounding box center [731, 56] width 69 height 29
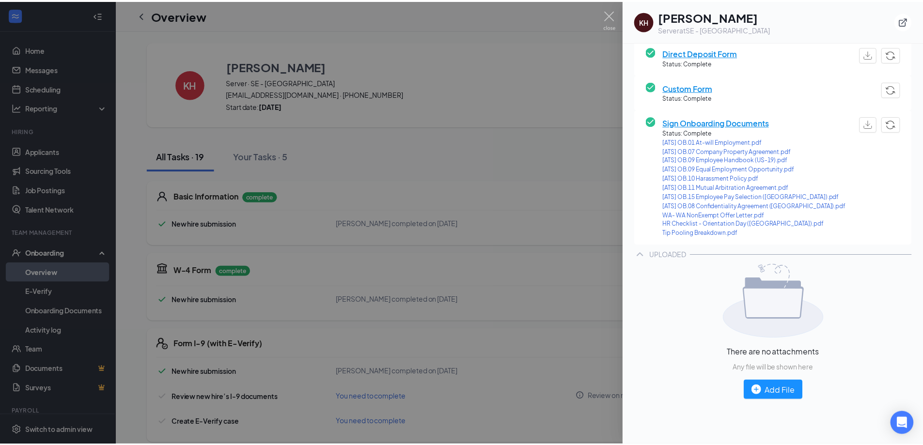
scroll to position [105, 0]
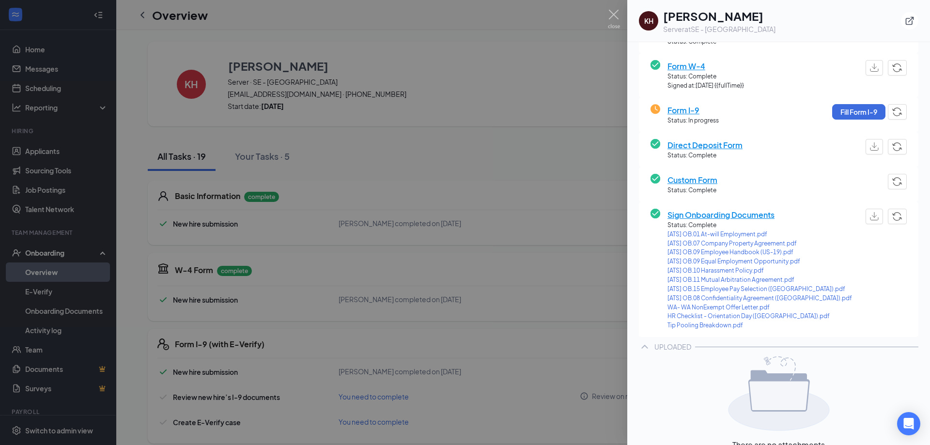
click at [524, 244] on div at bounding box center [465, 222] width 930 height 445
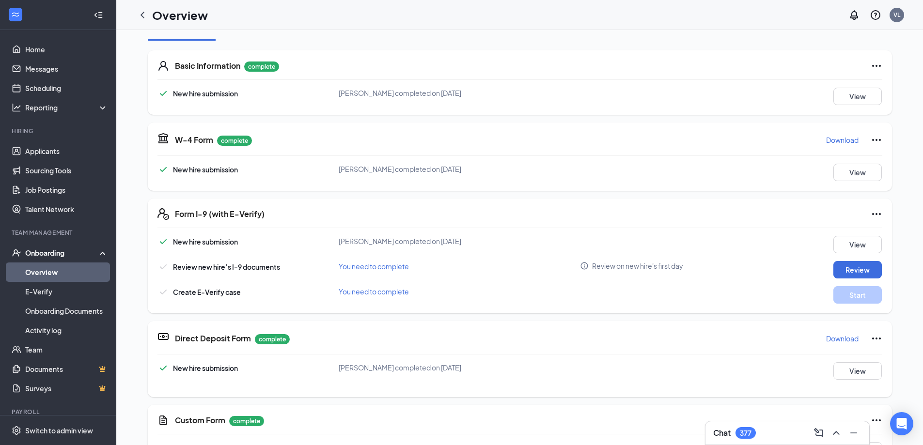
scroll to position [131, 0]
click at [864, 243] on button "View" at bounding box center [857, 243] width 48 height 17
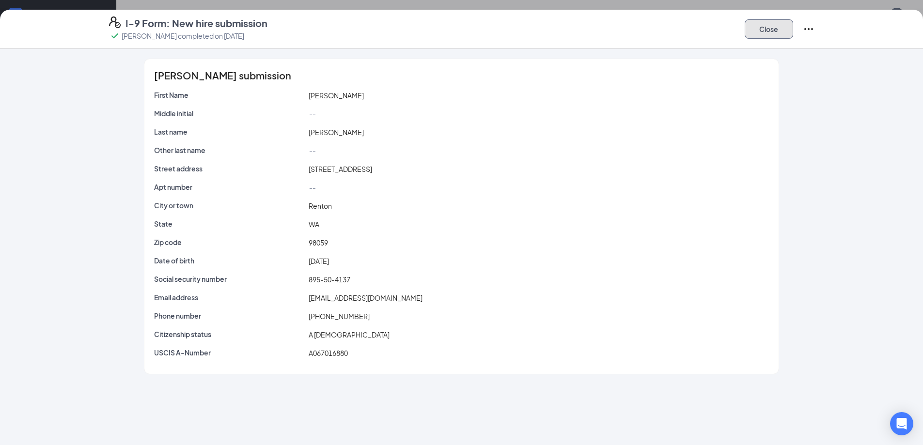
click at [763, 27] on button "Close" at bounding box center [769, 28] width 48 height 19
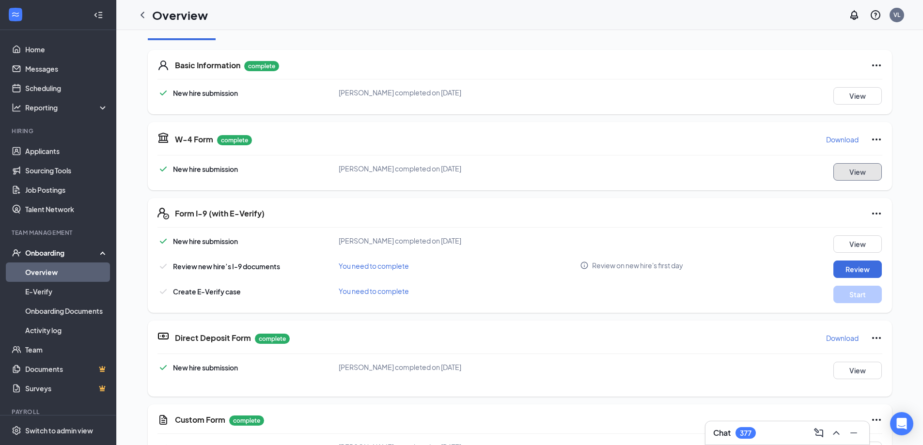
click at [846, 172] on button "View" at bounding box center [857, 171] width 48 height 17
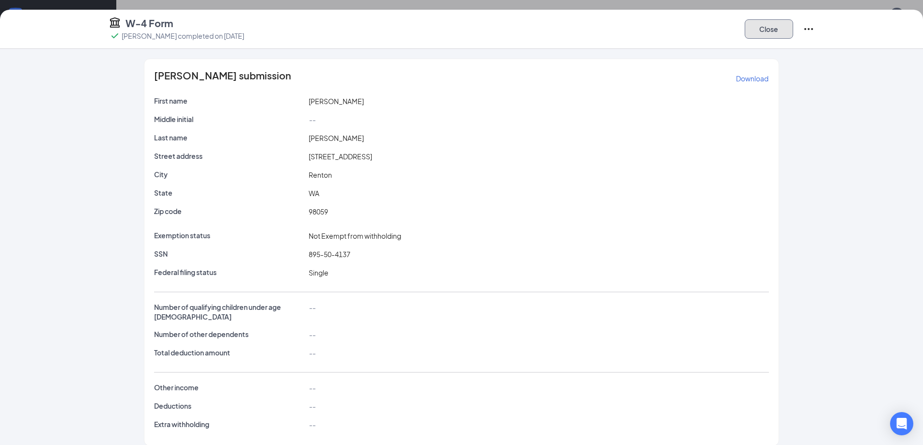
click at [773, 24] on button "Close" at bounding box center [769, 28] width 48 height 19
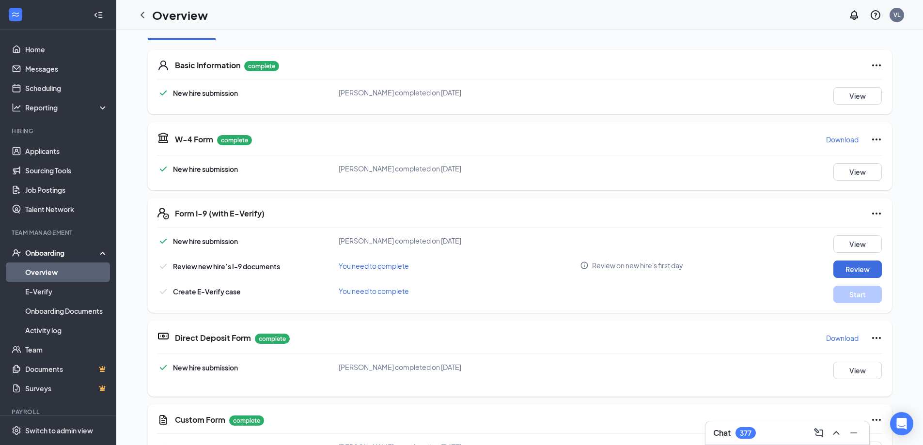
click at [835, 140] on p "Download" at bounding box center [842, 140] width 32 height 10
click at [854, 274] on button "Review" at bounding box center [857, 269] width 48 height 17
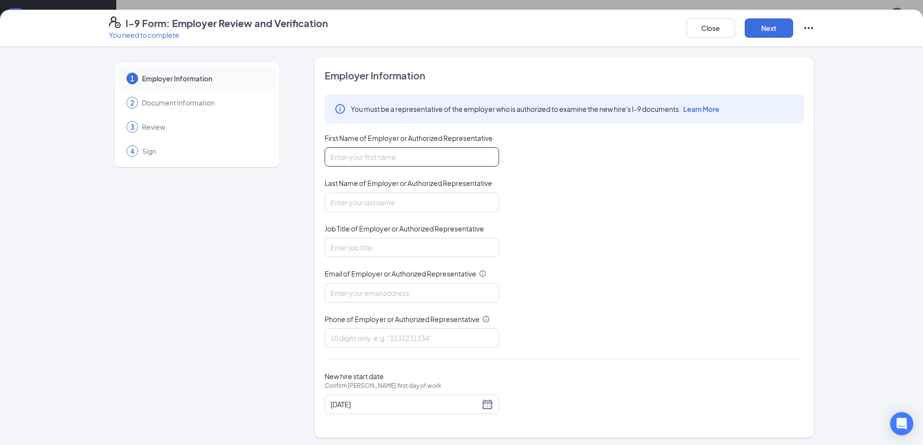
click at [457, 154] on input "First Name of Employer or Authorized Representative" at bounding box center [412, 156] width 174 height 19
type input "Vivian"
click at [404, 203] on input "Last Name of Employer or Authorized Representative" at bounding box center [412, 202] width 174 height 19
type input "Lin"
click at [361, 250] on input "Job Title of Employer or Authorized Representative" at bounding box center [412, 247] width 174 height 19
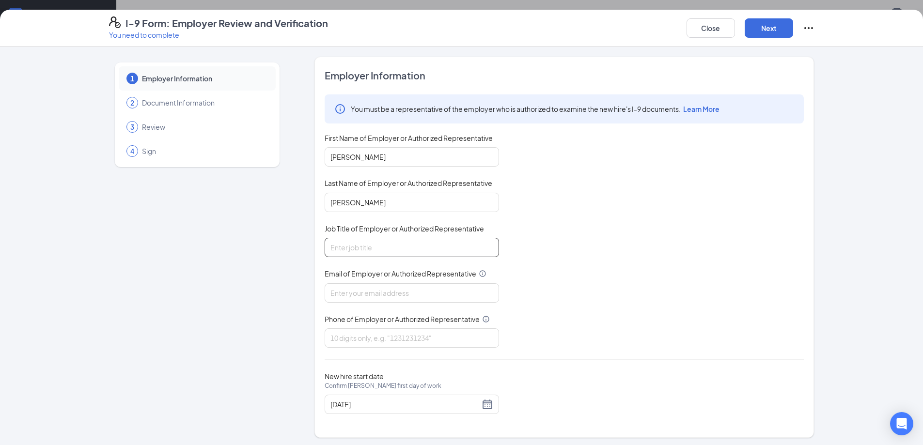
type input "Human Resources Associate"
click at [362, 285] on input "Email of Employer or Authorized Representative" at bounding box center [412, 292] width 174 height 19
type input "vivianlin@bpgroupusa.com"
click at [373, 332] on input "Phone of Employer or Authorized Representative" at bounding box center [412, 337] width 174 height 19
type input "6265515181"
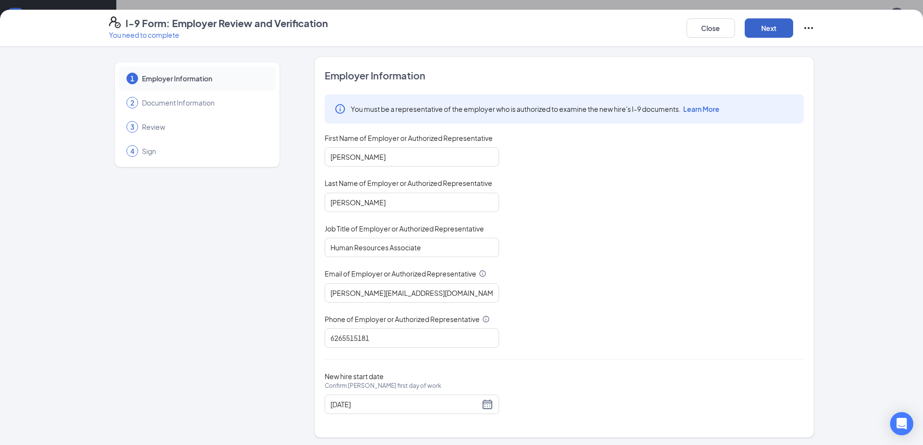
click at [771, 35] on button "Next" at bounding box center [769, 27] width 48 height 19
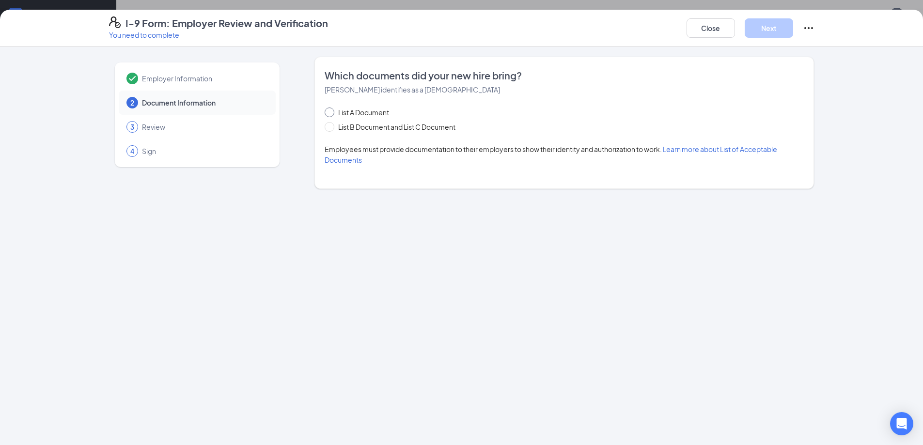
click at [373, 113] on span "List A Document" at bounding box center [363, 112] width 59 height 11
click at [331, 113] on input "List A Document" at bounding box center [328, 111] width 7 height 7
radio input "true"
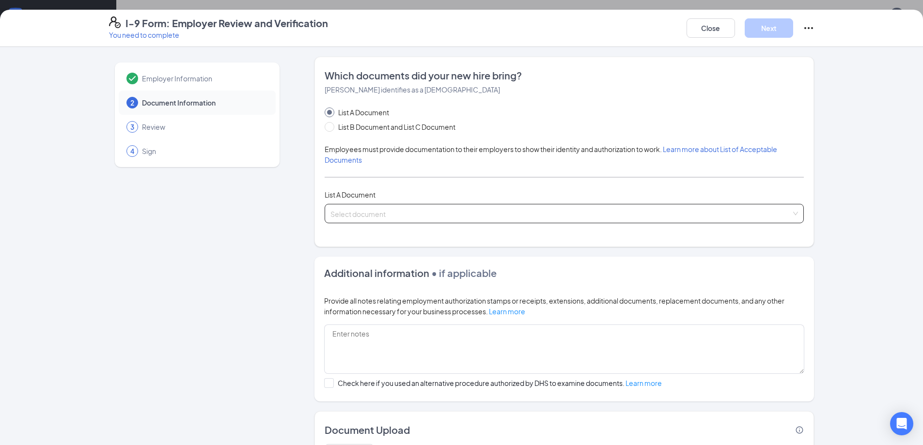
click at [344, 213] on input "search" at bounding box center [560, 211] width 461 height 15
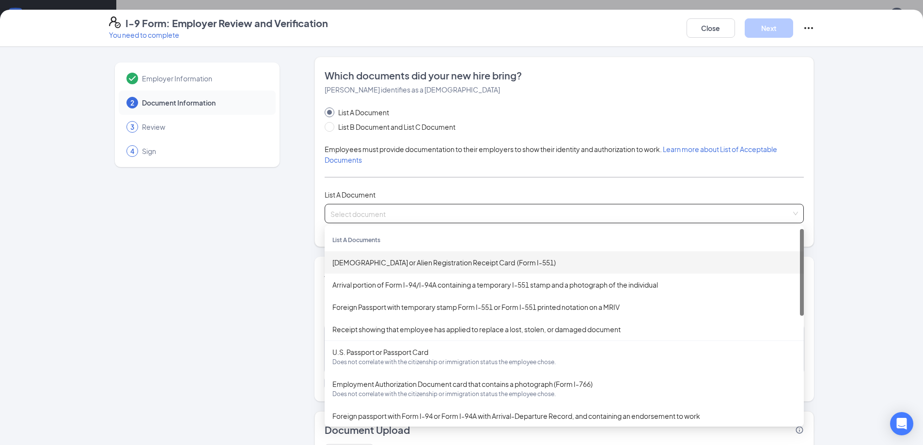
click at [350, 265] on div "Permanent Resident Card or Alien Registration Receipt Card (Form I-551)" at bounding box center [564, 262] width 464 height 11
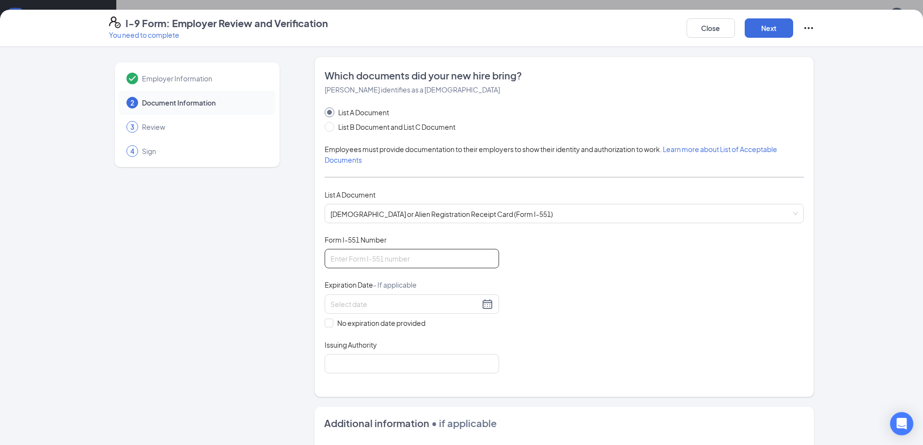
click at [389, 260] on input "Form I-551 Number" at bounding box center [412, 258] width 174 height 19
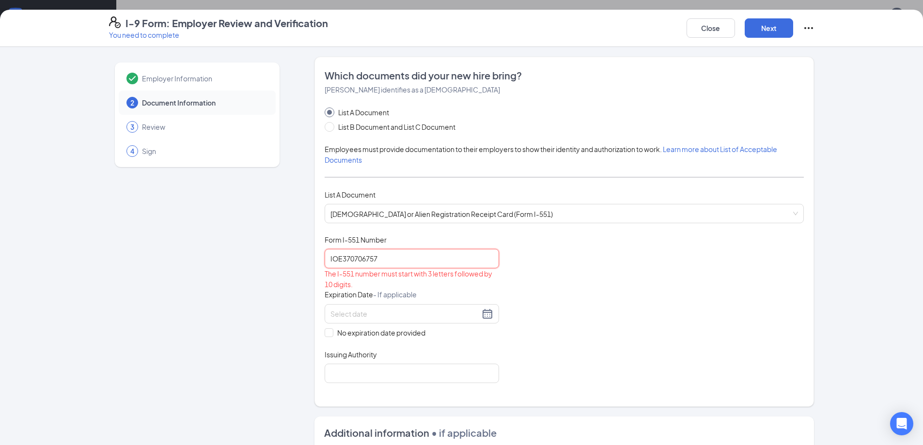
click at [337, 258] on input "IOE370706757" at bounding box center [412, 258] width 174 height 19
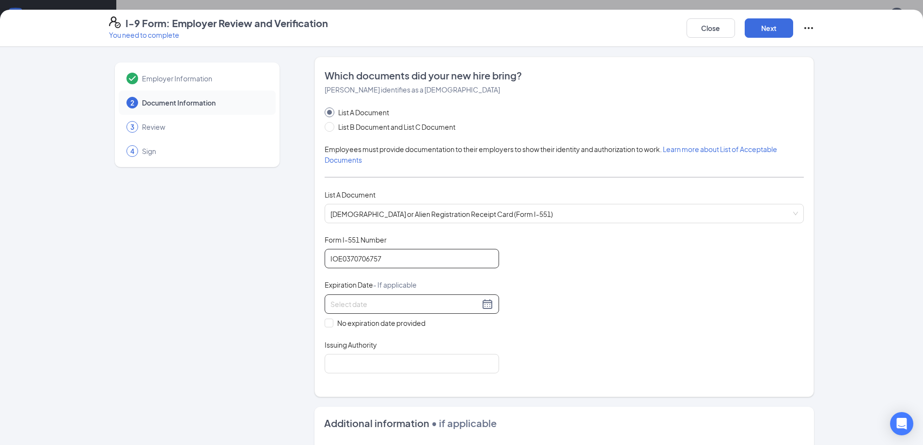
type input "IOE0370706757"
click at [343, 302] on input at bounding box center [404, 304] width 149 height 11
click at [386, 300] on input at bounding box center [404, 304] width 149 height 11
click at [389, 374] on div "5" at bounding box center [388, 376] width 12 height 12
type input "09/05/2029"
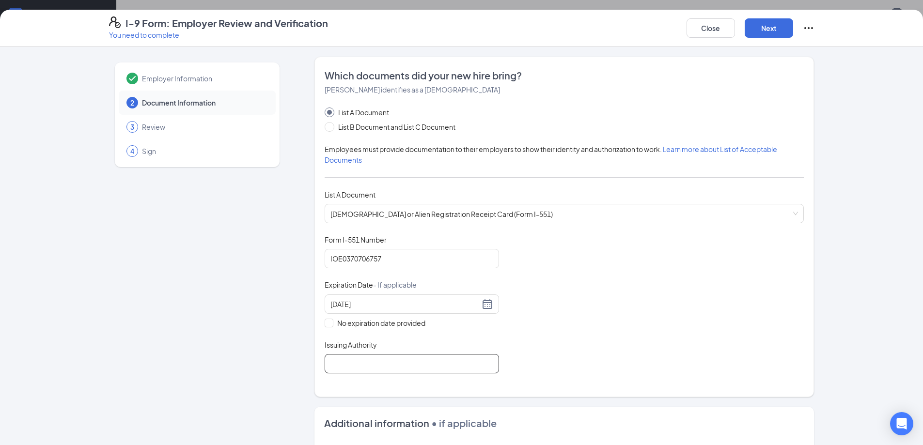
click at [353, 363] on input "Issuing Authority" at bounding box center [412, 363] width 174 height 19
type input "USCIS"
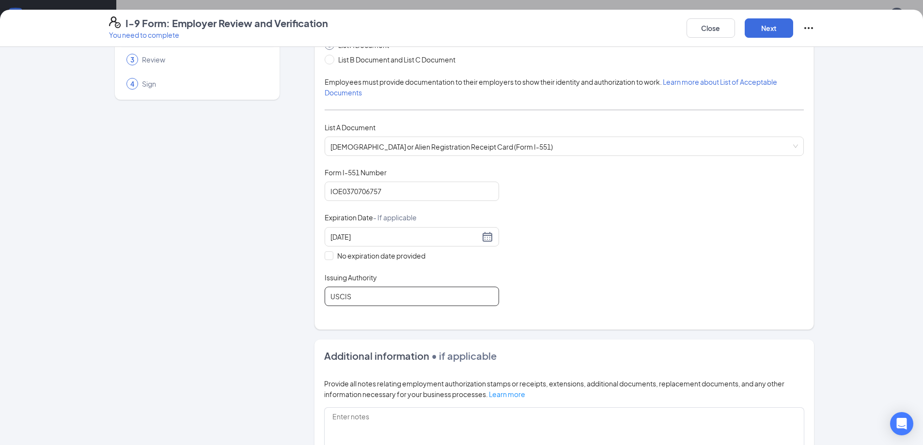
scroll to position [194, 0]
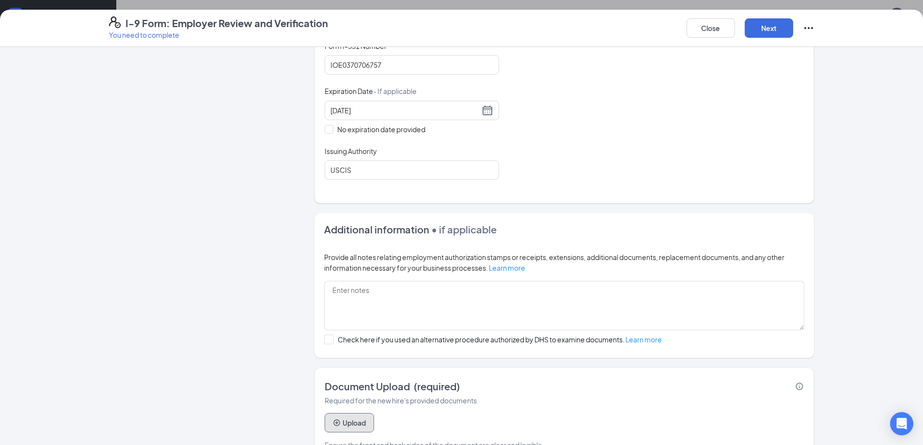
click at [354, 429] on button "Upload" at bounding box center [349, 422] width 49 height 19
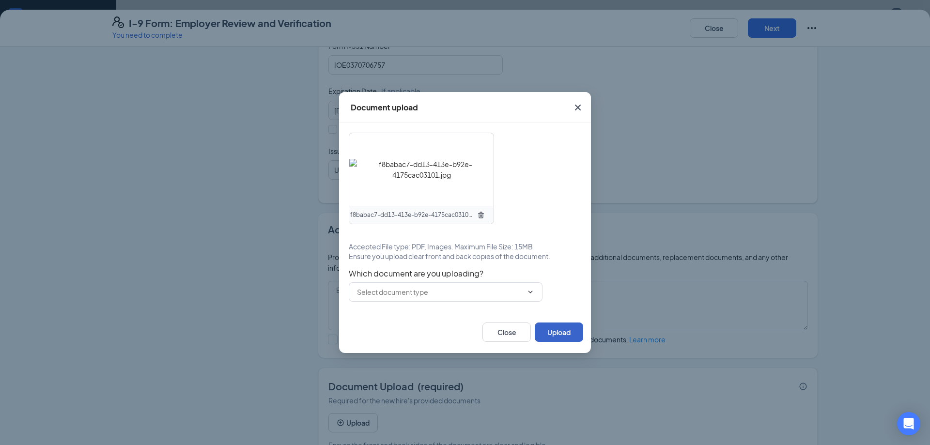
click at [557, 331] on button "Upload" at bounding box center [559, 332] width 48 height 19
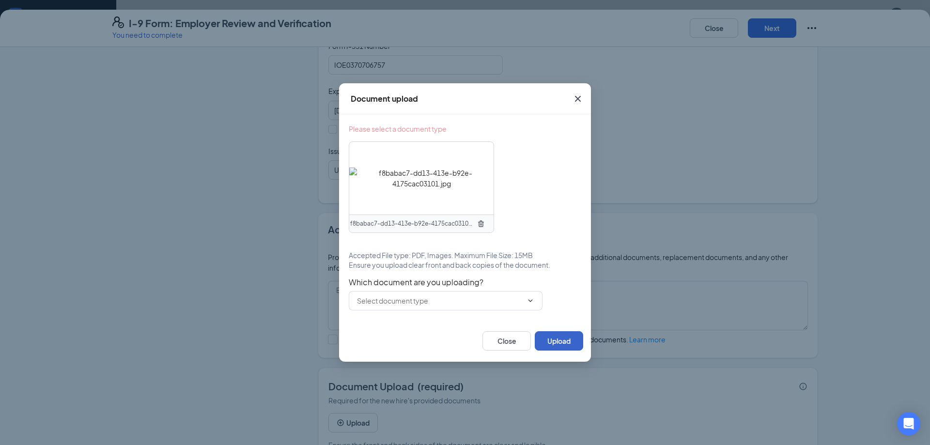
click at [557, 342] on button "Upload" at bounding box center [559, 340] width 48 height 19
click at [509, 299] on input "text" at bounding box center [440, 301] width 166 height 11
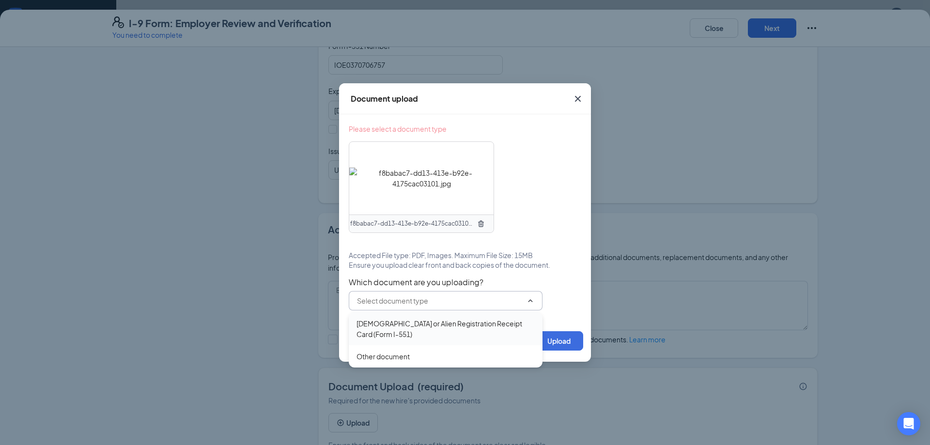
click at [446, 333] on div "Permanent Resident Card or Alien Registration Receipt Card (Form I-551)" at bounding box center [446, 328] width 178 height 21
type input "Permanent Resident Card or Alien Registration Receipt Card (Form I-551)"
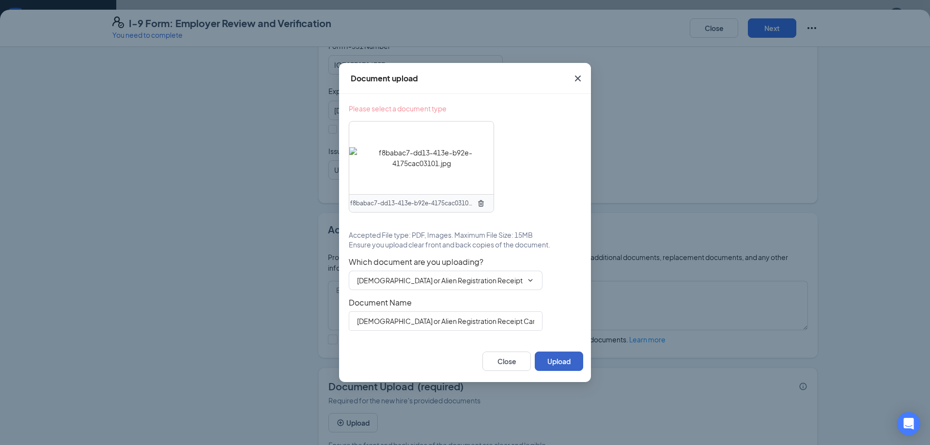
click at [568, 363] on button "Upload" at bounding box center [559, 361] width 48 height 19
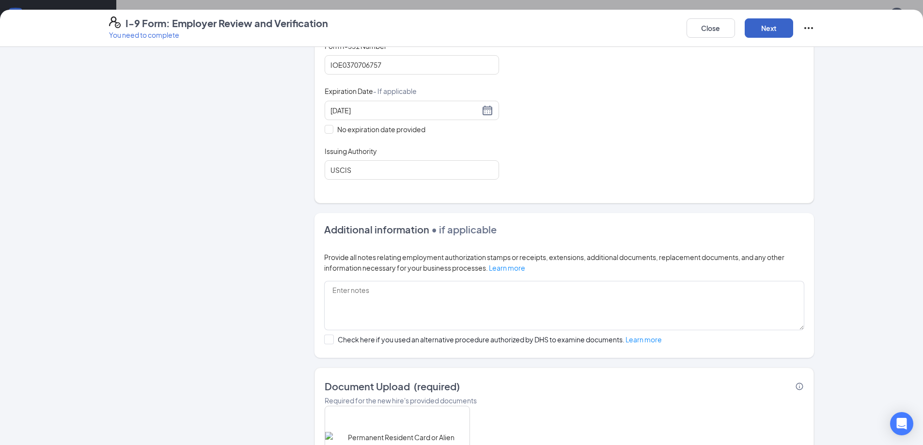
click at [754, 33] on button "Next" at bounding box center [769, 27] width 48 height 19
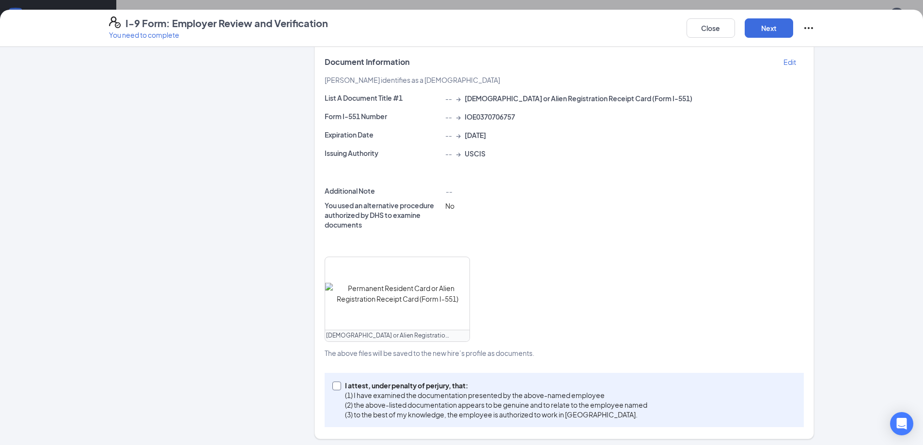
click at [341, 393] on span "I attest, under penalty of perjury, that: (1) I have examined the documentation…" at bounding box center [496, 400] width 310 height 39
click at [339, 389] on input "I attest, under penalty of perjury, that: (1) I have examined the documentation…" at bounding box center [335, 385] width 7 height 7
checkbox input "true"
click at [762, 33] on button "Next" at bounding box center [769, 27] width 48 height 19
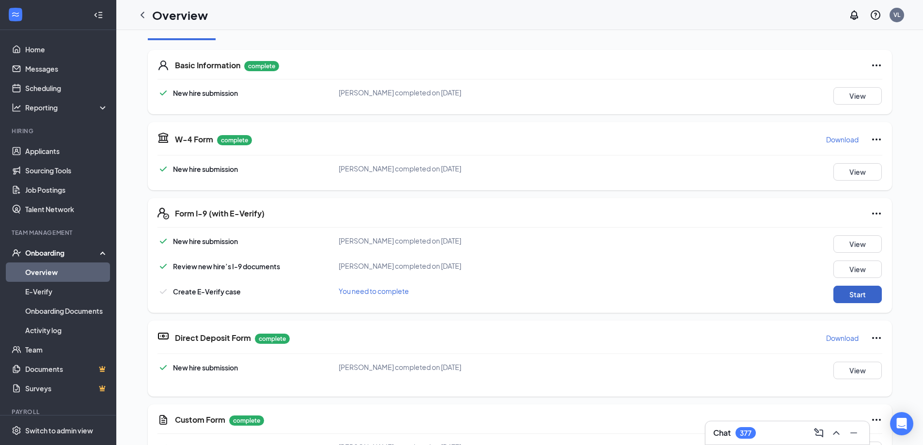
click at [854, 298] on button "Start" at bounding box center [857, 294] width 48 height 17
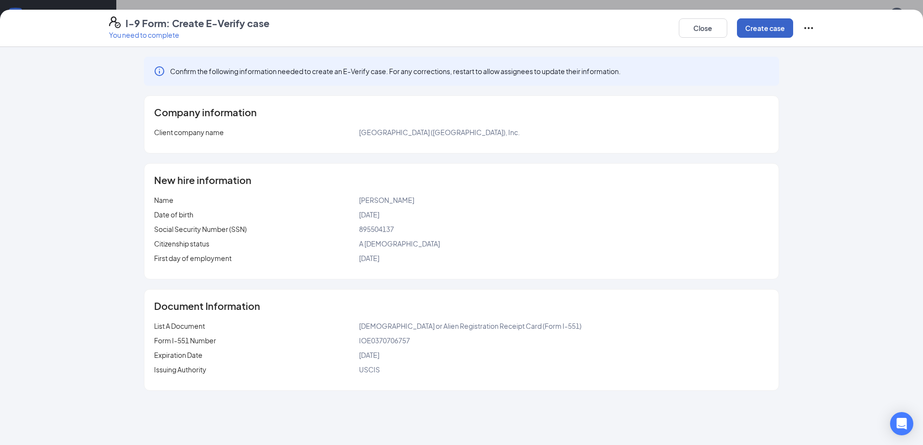
click at [764, 26] on button "Create case" at bounding box center [765, 27] width 56 height 19
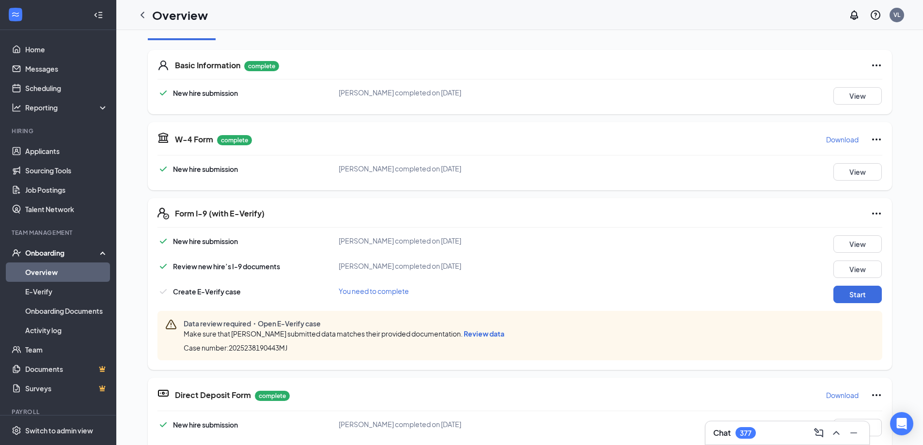
click at [475, 334] on span "Review data" at bounding box center [484, 333] width 41 height 9
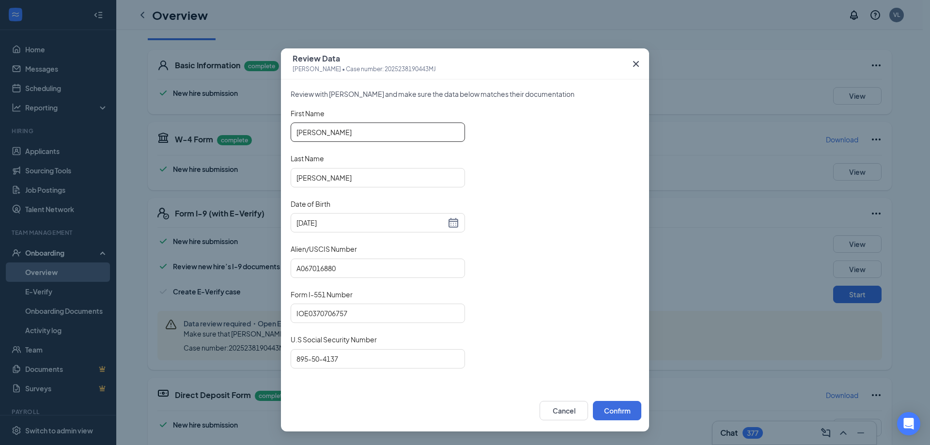
drag, startPoint x: 323, startPoint y: 132, endPoint x: 285, endPoint y: 132, distance: 37.8
click at [285, 132] on div "Review with Kevin Huang and make sure the data below matches their documentatio…" at bounding box center [465, 234] width 368 height 311
type input "Yutao"
click at [613, 410] on button "Confirm" at bounding box center [617, 410] width 48 height 19
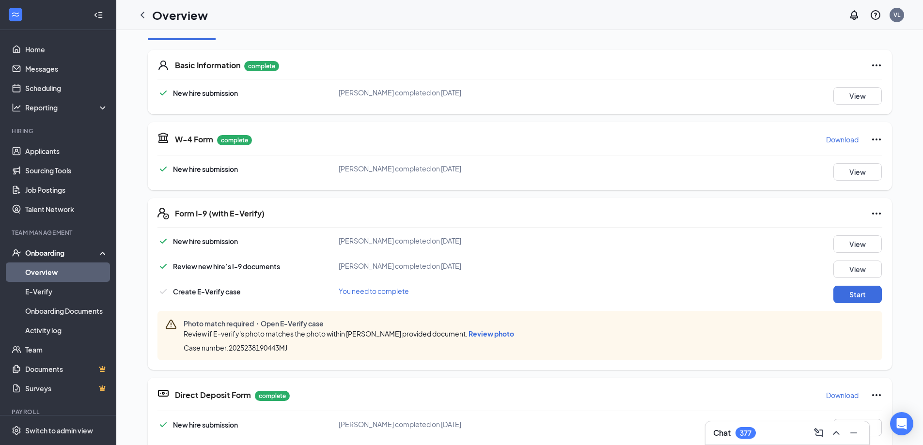
click at [486, 334] on span "Review photo" at bounding box center [491, 333] width 46 height 9
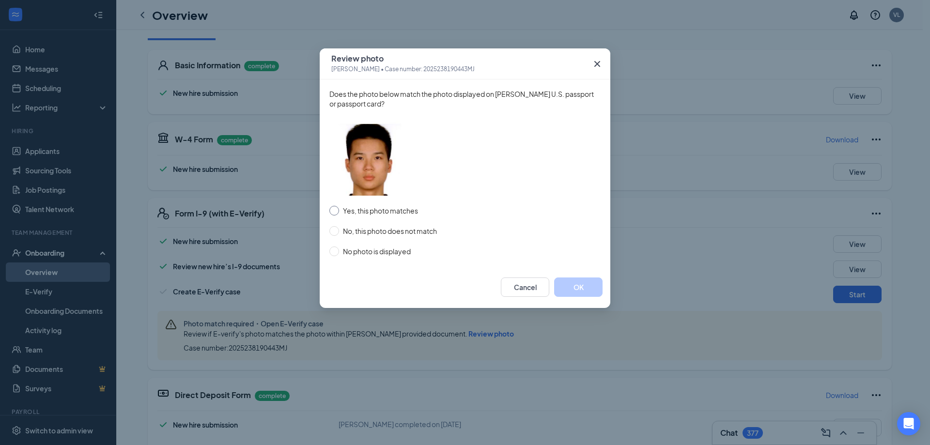
click at [349, 214] on span "Yes, this photo matches" at bounding box center [380, 210] width 83 height 11
click at [339, 214] on input "Yes, this photo matches" at bounding box center [334, 211] width 10 height 10
radio input "true"
click at [563, 289] on button "OK" at bounding box center [578, 287] width 48 height 19
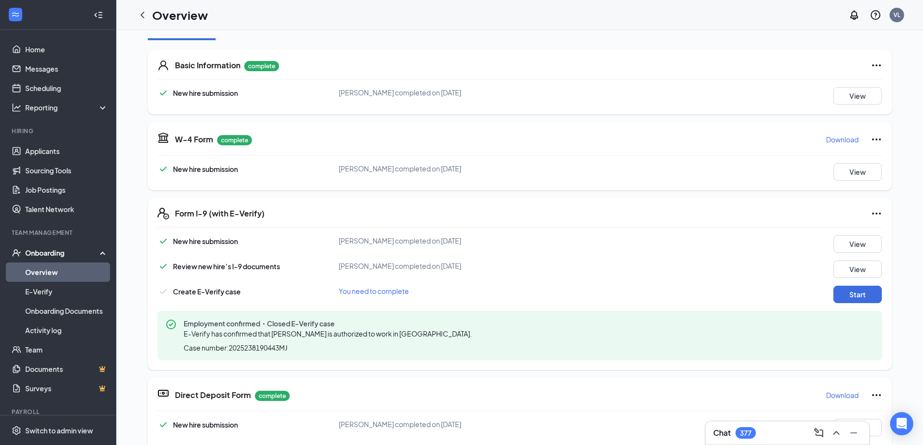
scroll to position [145, 0]
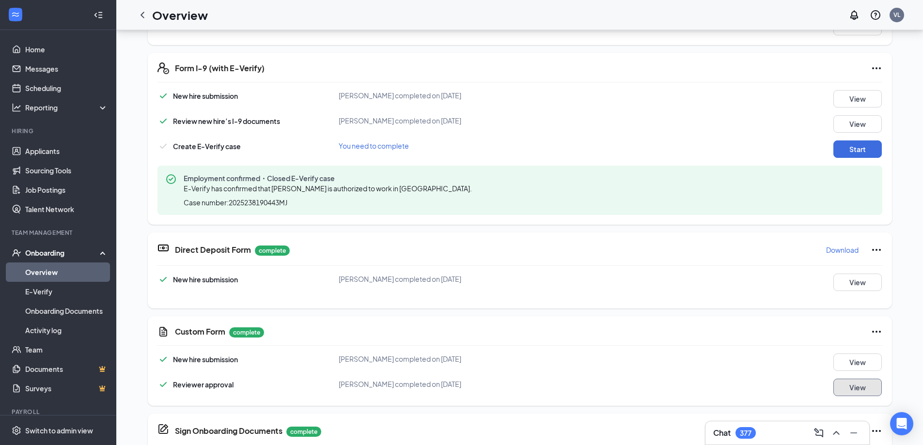
click at [842, 393] on button "View" at bounding box center [857, 387] width 48 height 17
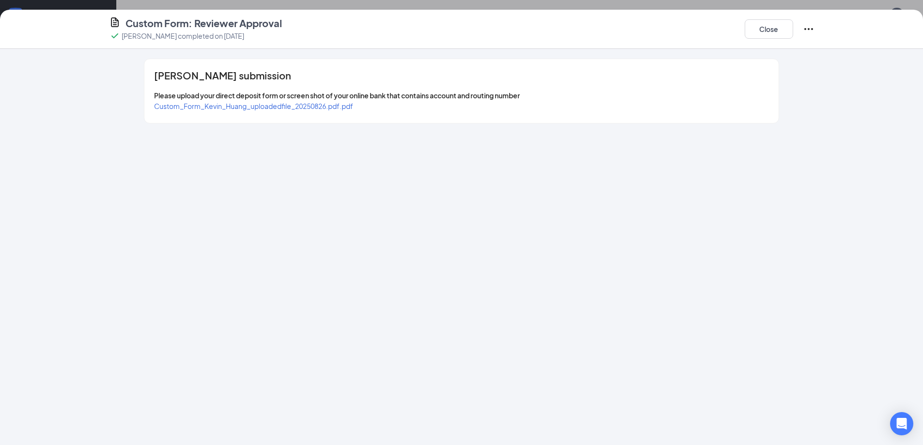
click at [270, 107] on span "Custom_Form_Kevin_Huang_uploadedfile_20250826.pdf.pdf" at bounding box center [253, 106] width 199 height 9
click at [754, 30] on button "Close" at bounding box center [769, 28] width 48 height 19
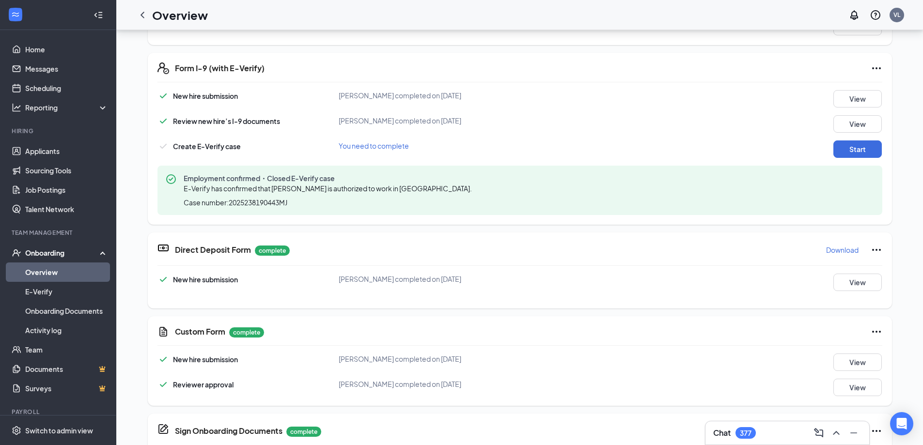
click at [49, 271] on link "Overview" at bounding box center [66, 272] width 83 height 19
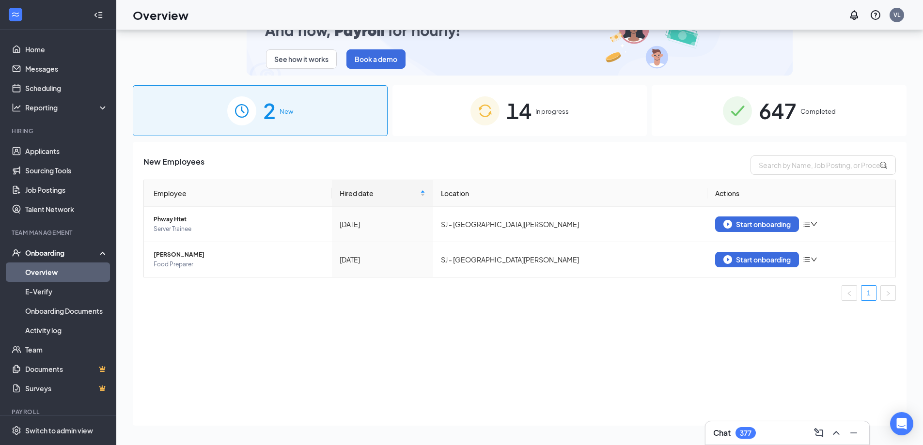
click at [494, 101] on img at bounding box center [484, 110] width 29 height 29
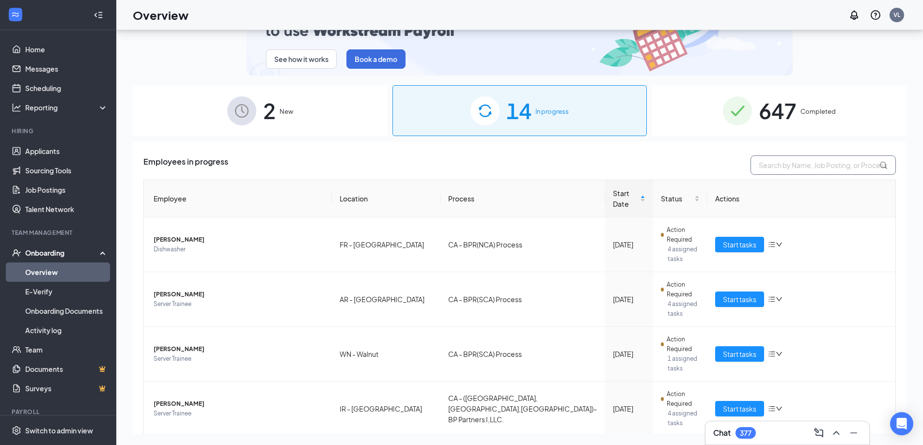
click at [784, 173] on input "text" at bounding box center [822, 165] width 145 height 19
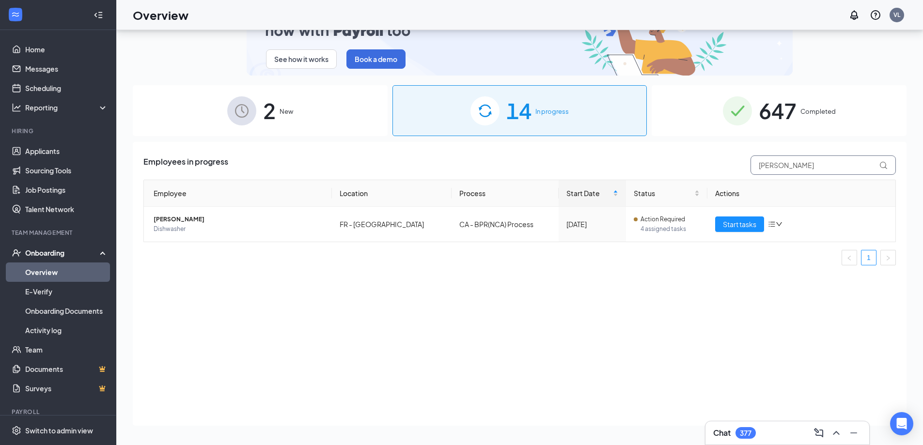
click at [806, 166] on input "kevin" at bounding box center [822, 165] width 145 height 19
type input "k"
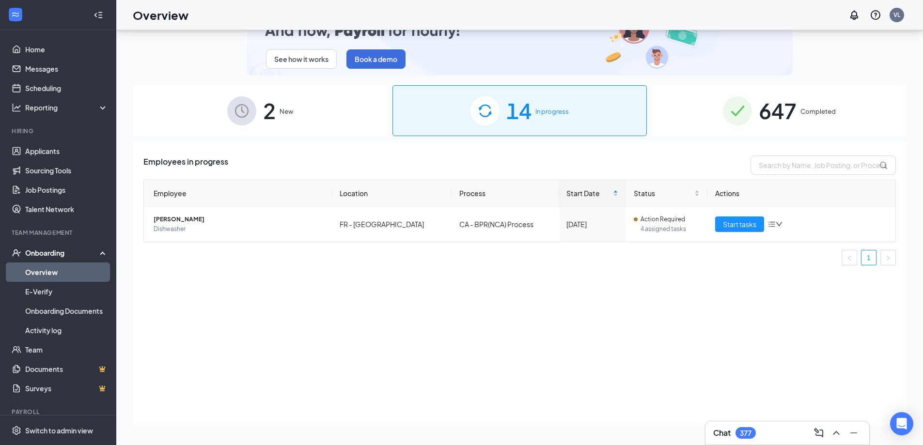
click at [572, 349] on div "Employees in progress Employee Location Process Start Date Status Actions Kevin…" at bounding box center [520, 284] width 774 height 284
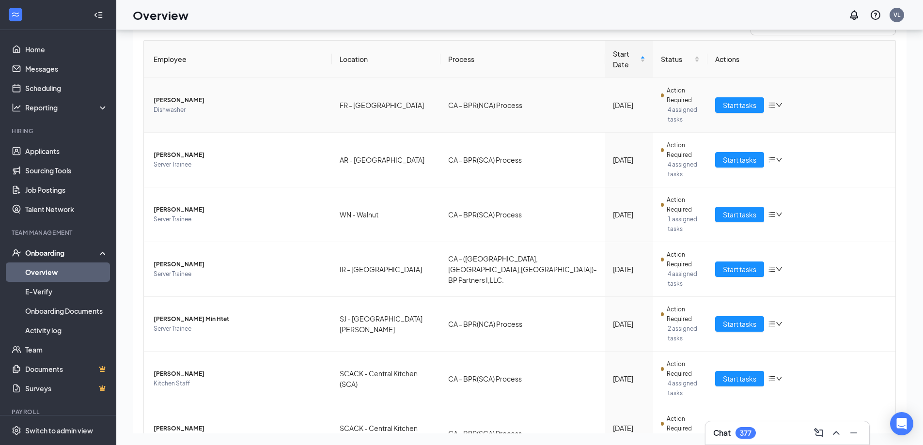
scroll to position [145, 0]
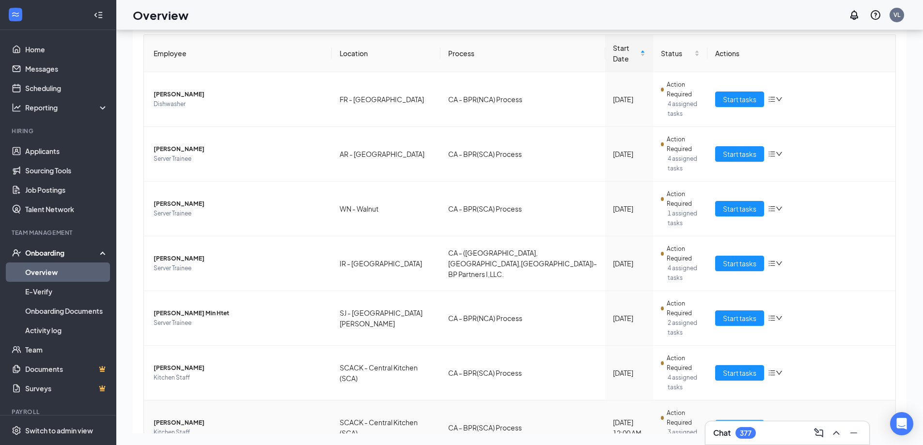
click at [736, 422] on span "Start tasks" at bounding box center [739, 427] width 33 height 11
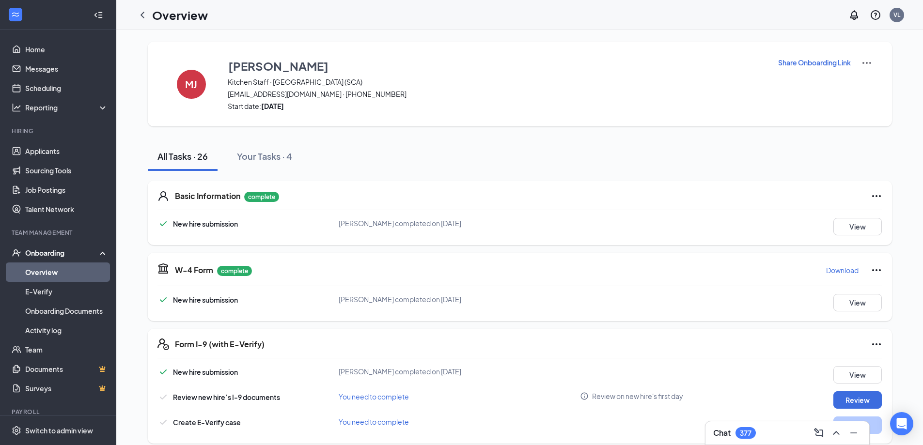
click at [49, 269] on link "Overview" at bounding box center [66, 272] width 83 height 19
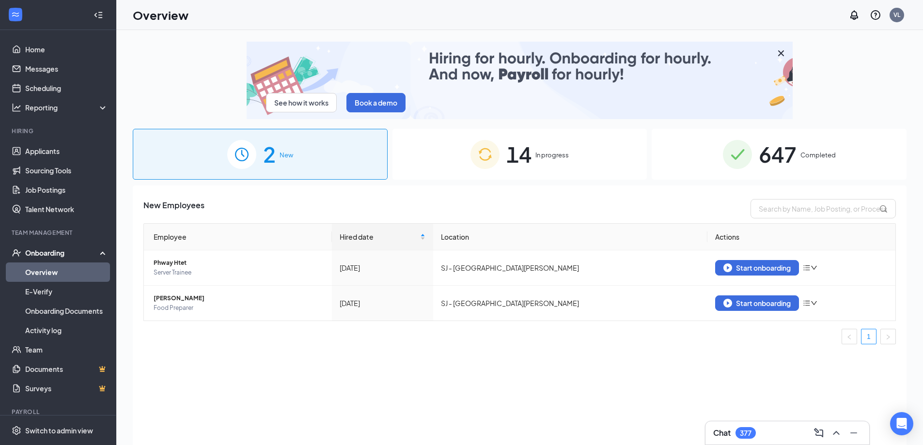
click at [619, 136] on div "14 In progress" at bounding box center [519, 154] width 255 height 51
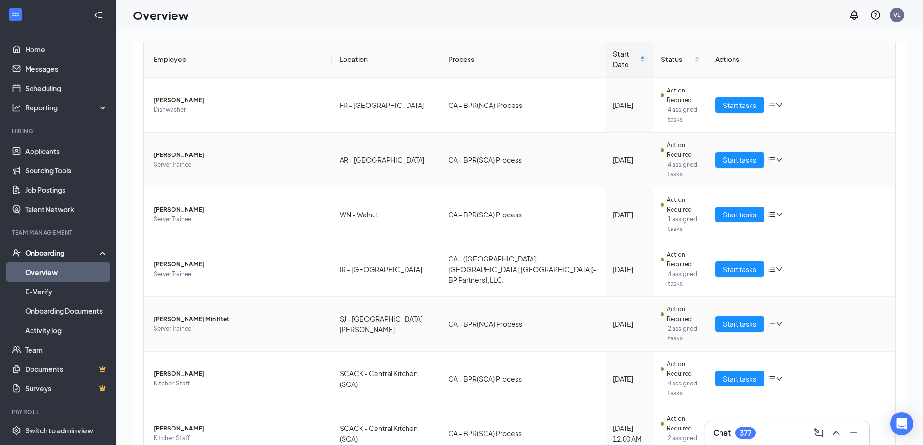
scroll to position [192, 0]
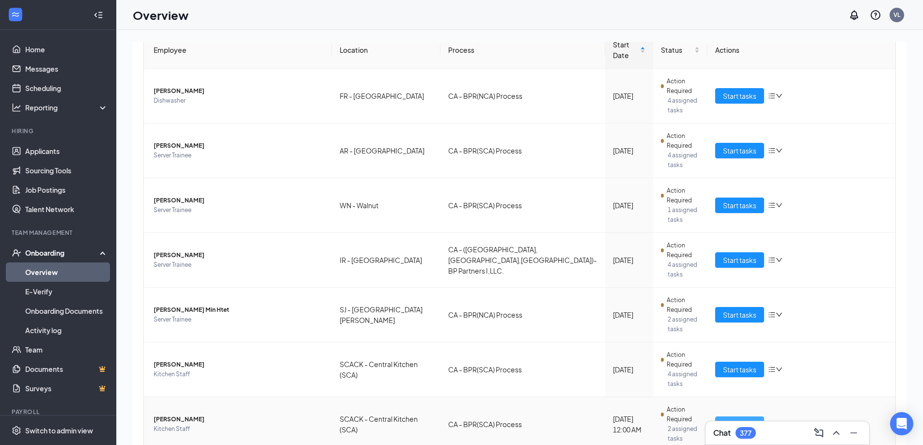
click at [740, 419] on span "Start tasks" at bounding box center [739, 424] width 33 height 11
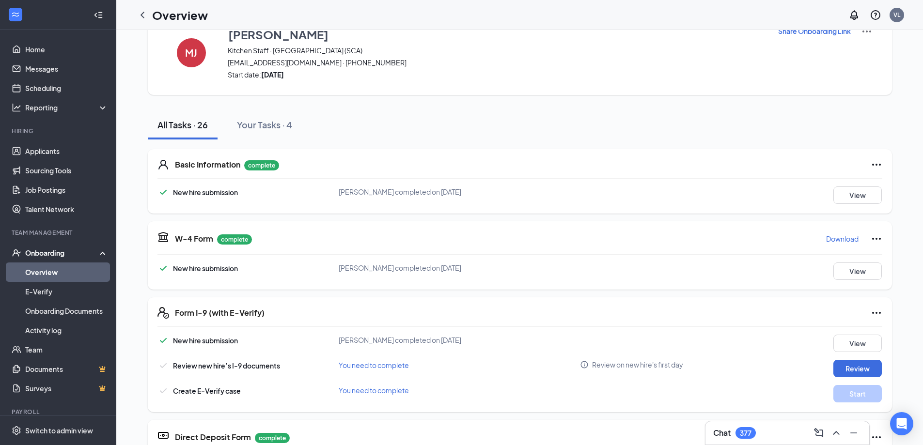
scroll to position [48, 0]
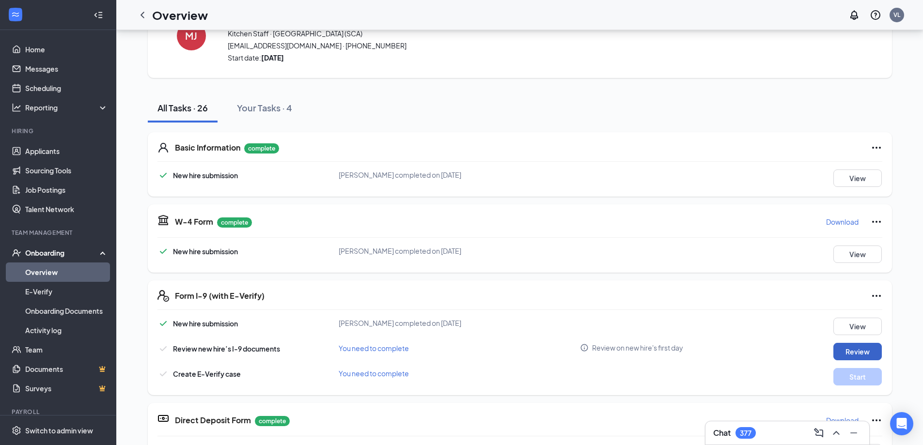
click at [837, 349] on button "Review" at bounding box center [857, 351] width 48 height 17
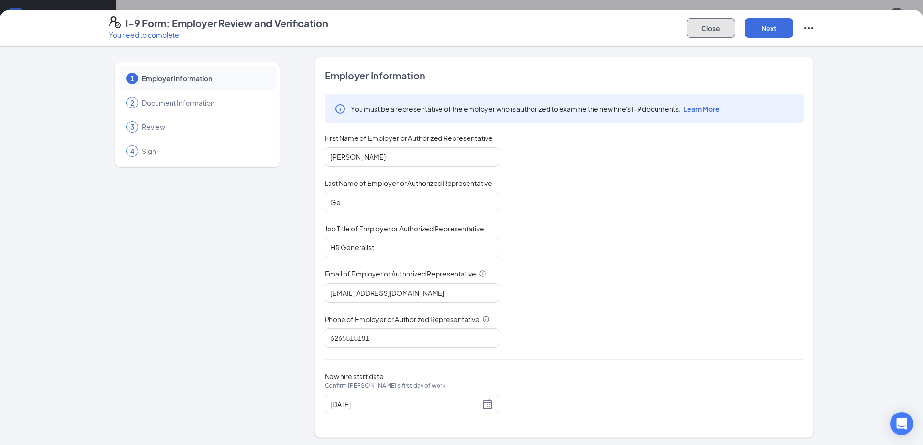
click at [709, 24] on button "Close" at bounding box center [710, 27] width 48 height 19
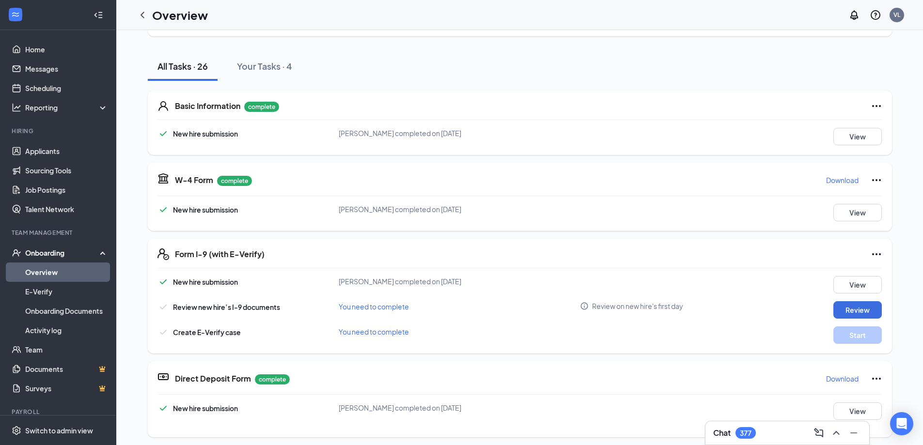
scroll to position [14, 0]
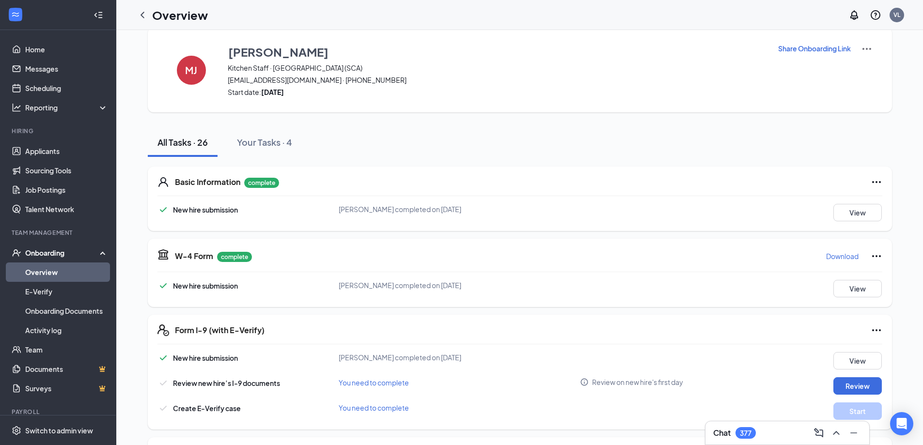
click at [47, 273] on link "Overview" at bounding box center [66, 272] width 83 height 19
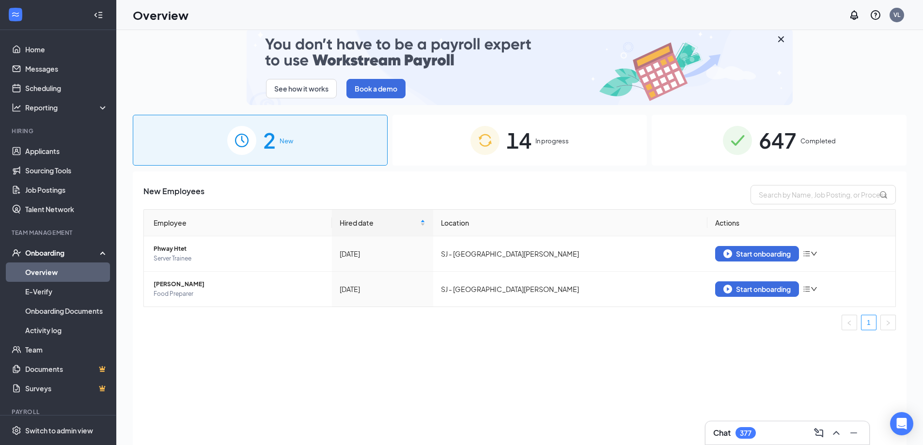
click at [522, 158] on div "14 In progress" at bounding box center [519, 140] width 255 height 51
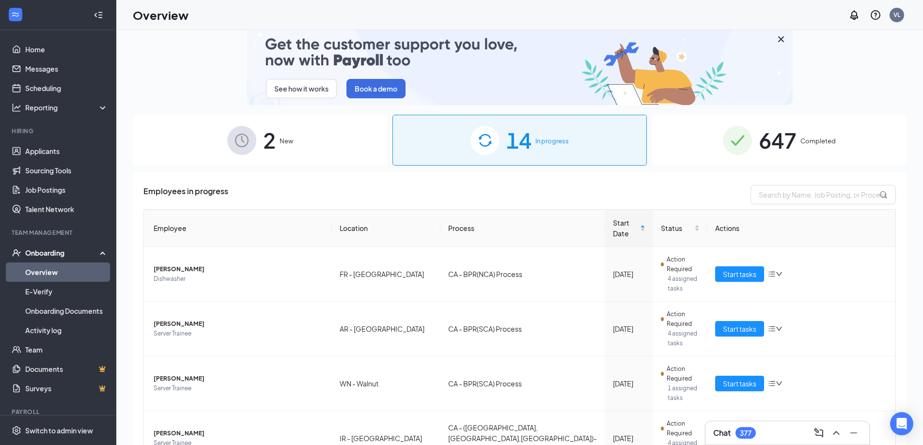
click at [183, 79] on div "See how it works Book a demo" at bounding box center [520, 67] width 774 height 78
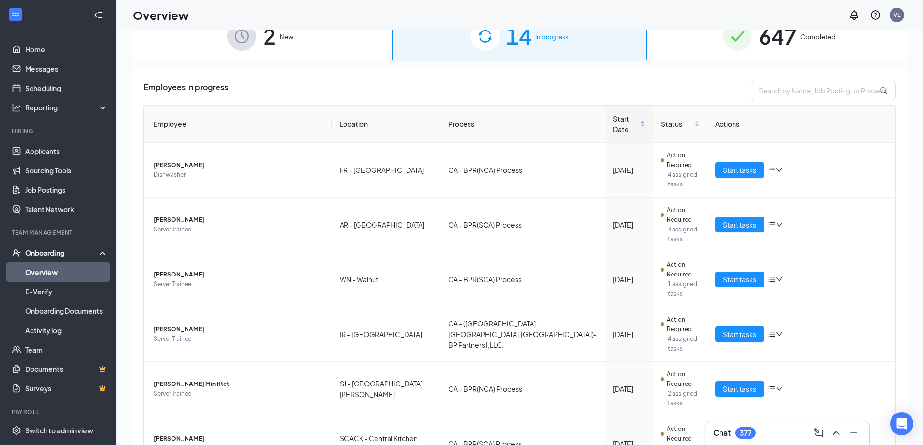
scroll to position [192, 0]
